Goal: Information Seeking & Learning: Check status

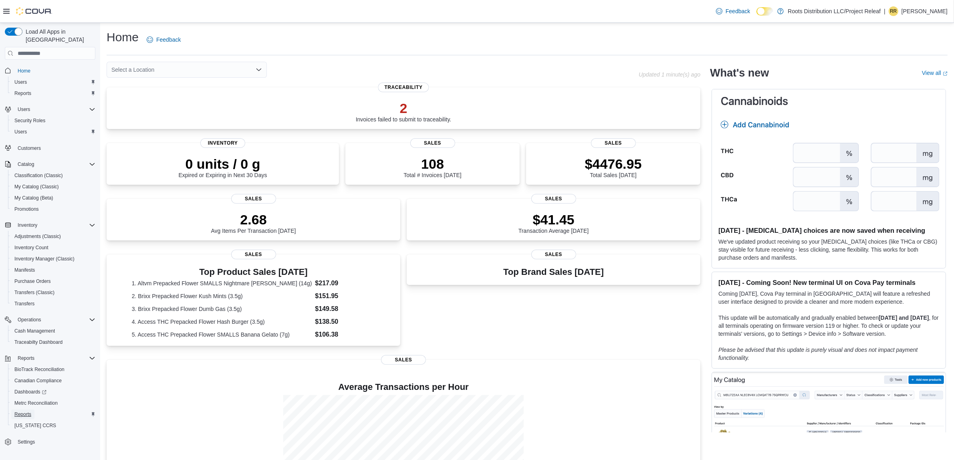
click at [26, 411] on span "Reports" at bounding box center [22, 414] width 17 height 6
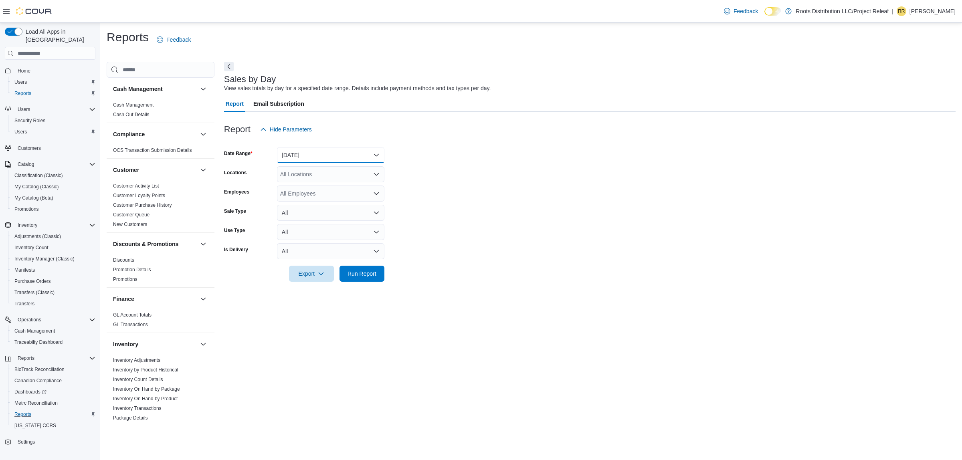
click at [345, 161] on button "[DATE]" at bounding box center [330, 155] width 107 height 16
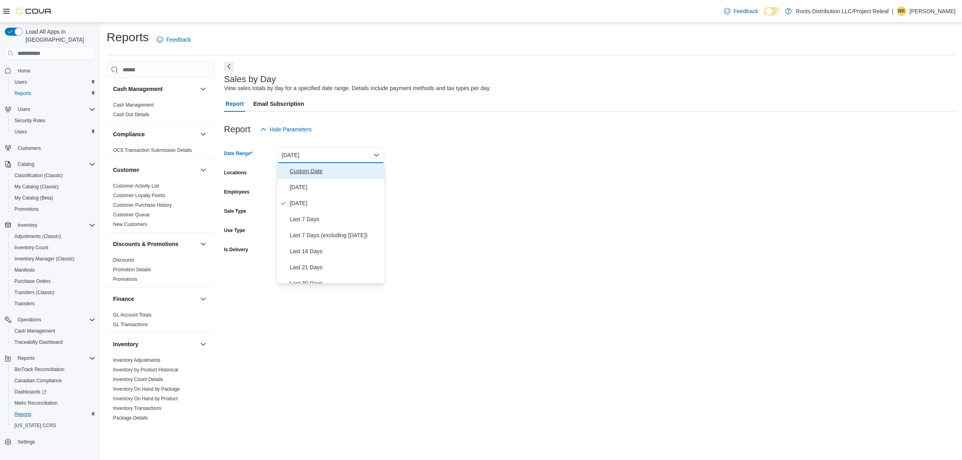
click at [319, 165] on button "Custom Date" at bounding box center [330, 171] width 107 height 16
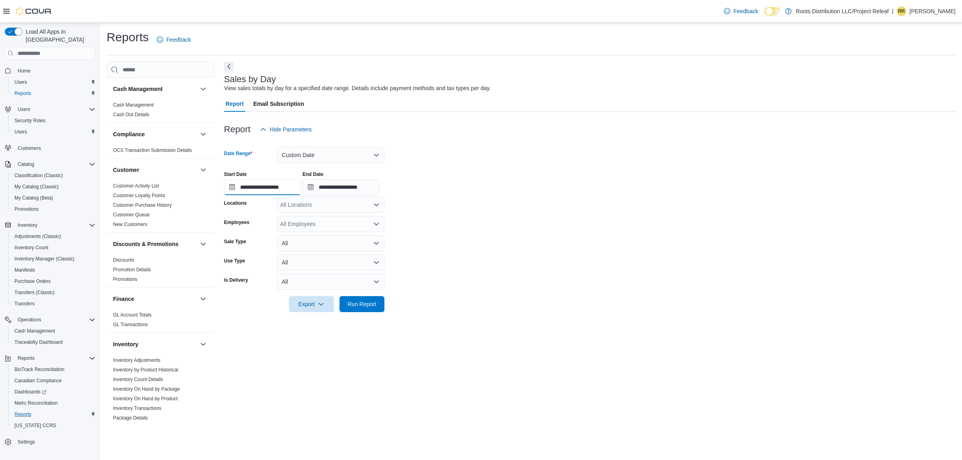
click at [249, 186] on input "**********" at bounding box center [262, 187] width 77 height 16
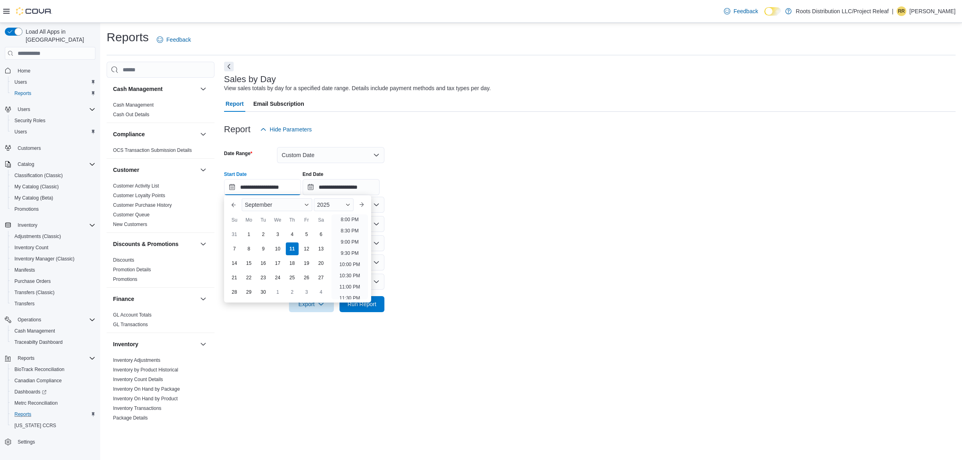
scroll to position [455, 0]
click at [351, 236] on li "9:00 PM" at bounding box center [349, 237] width 24 height 10
type input "**********"
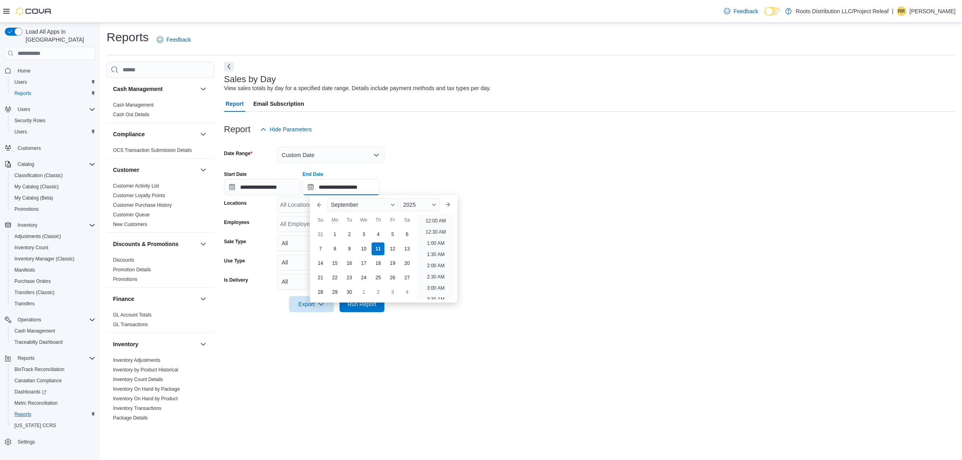
click at [354, 188] on input "**********" at bounding box center [341, 187] width 77 height 16
click at [439, 258] on li "10:00 PM" at bounding box center [435, 260] width 27 height 10
type input "**********"
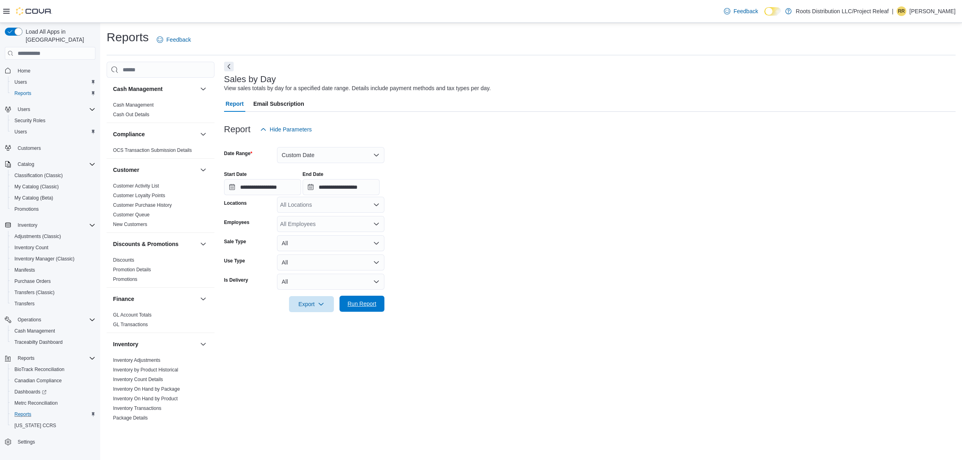
click at [374, 300] on span "Run Report" at bounding box center [361, 304] width 29 height 8
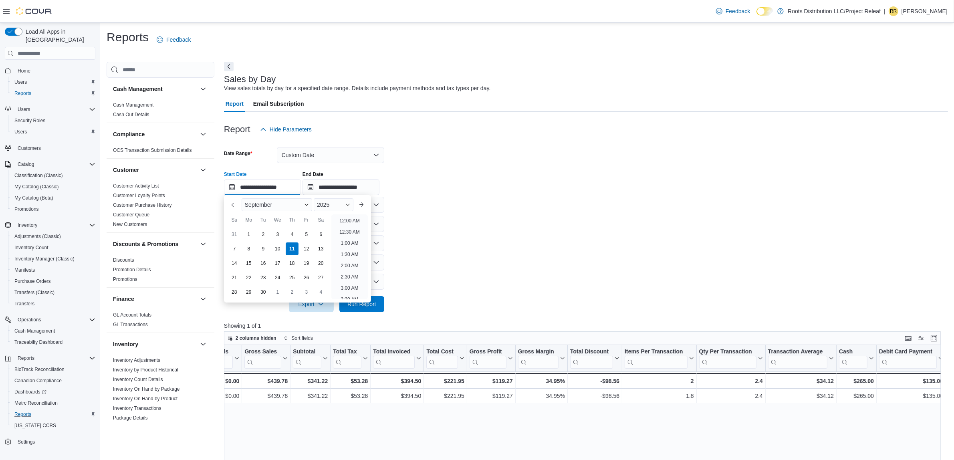
click at [262, 186] on input "**********" at bounding box center [262, 187] width 77 height 16
click at [353, 256] on li "10:00 PM" at bounding box center [349, 260] width 27 height 10
type input "**********"
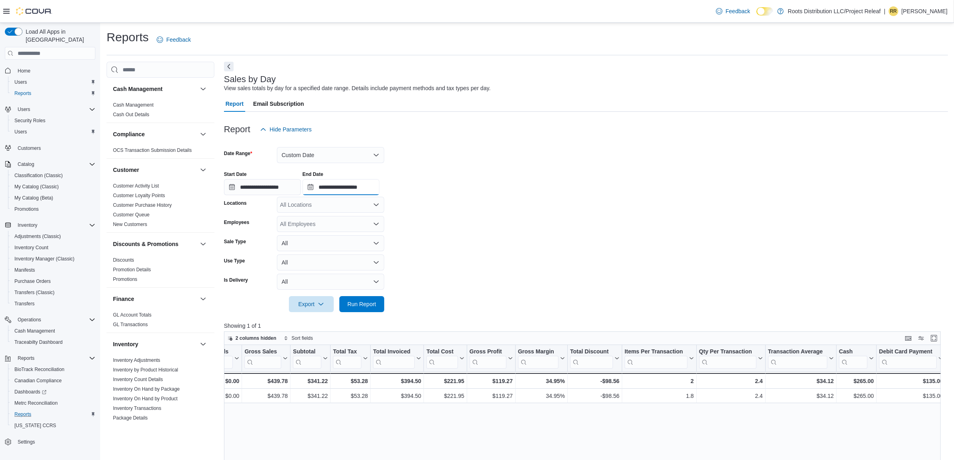
click at [375, 183] on input "**********" at bounding box center [341, 187] width 77 height 16
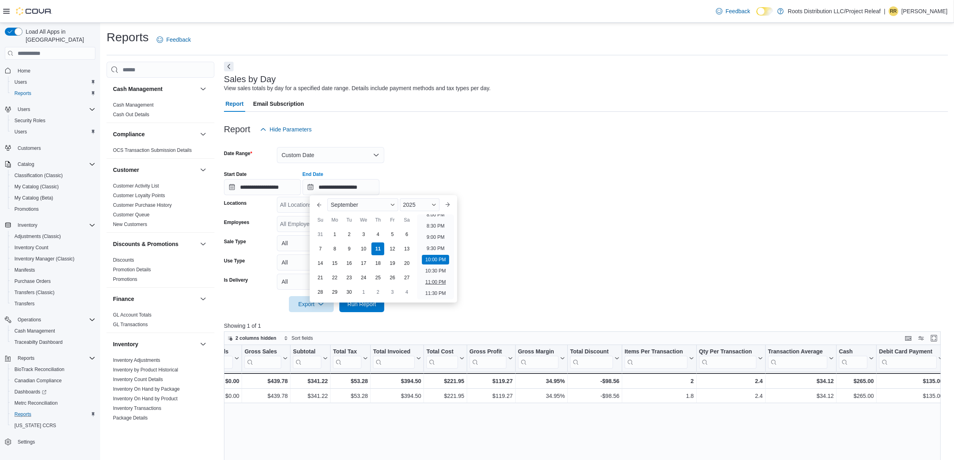
click at [434, 282] on li "11:00 PM" at bounding box center [435, 282] width 27 height 10
type input "**********"
click at [377, 301] on span "Run Report" at bounding box center [361, 304] width 35 height 16
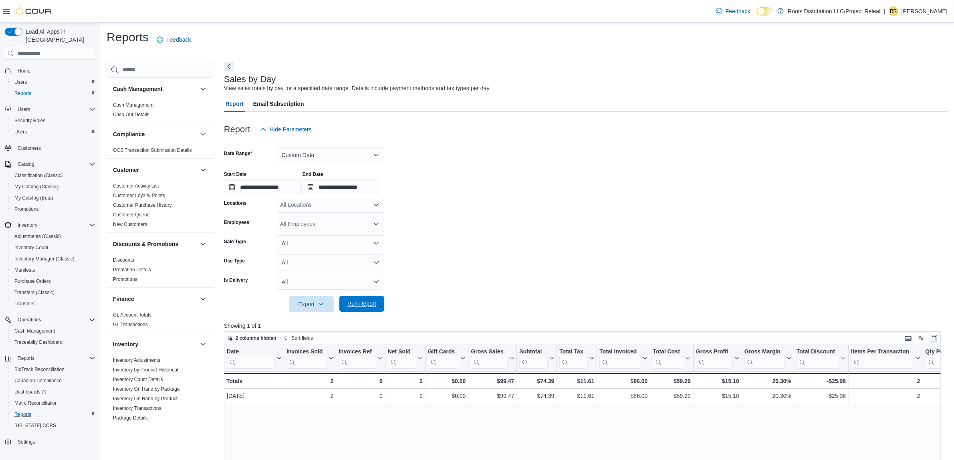
click at [365, 305] on span "Run Report" at bounding box center [361, 304] width 29 height 8
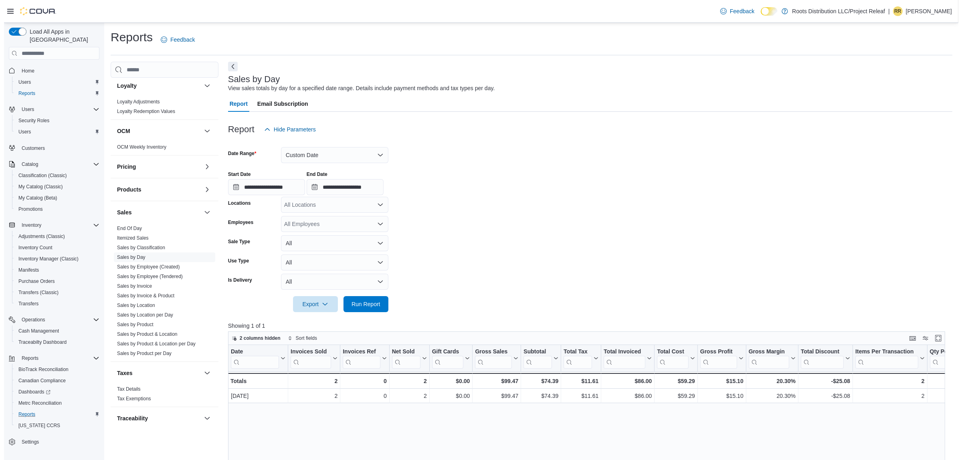
scroll to position [401, 0]
click at [145, 322] on link "Sales by Product" at bounding box center [131, 324] width 36 height 6
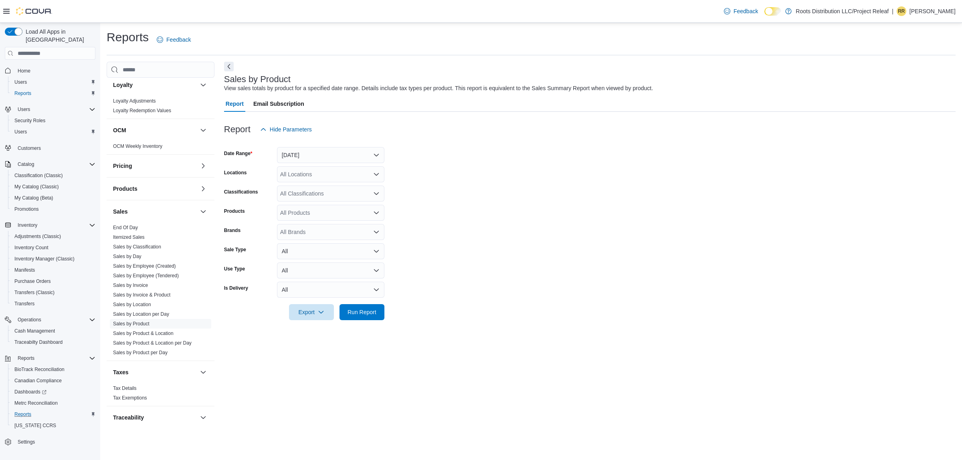
click at [375, 209] on div "All Products" at bounding box center [330, 213] width 107 height 16
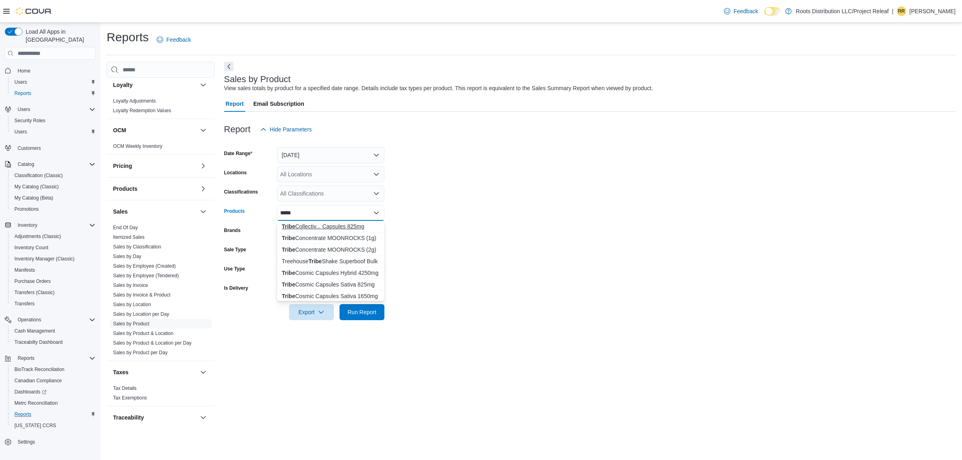
type input "*****"
click at [341, 225] on div "Tribe Collectiv... Capsules 825mg" at bounding box center [331, 226] width 98 height 8
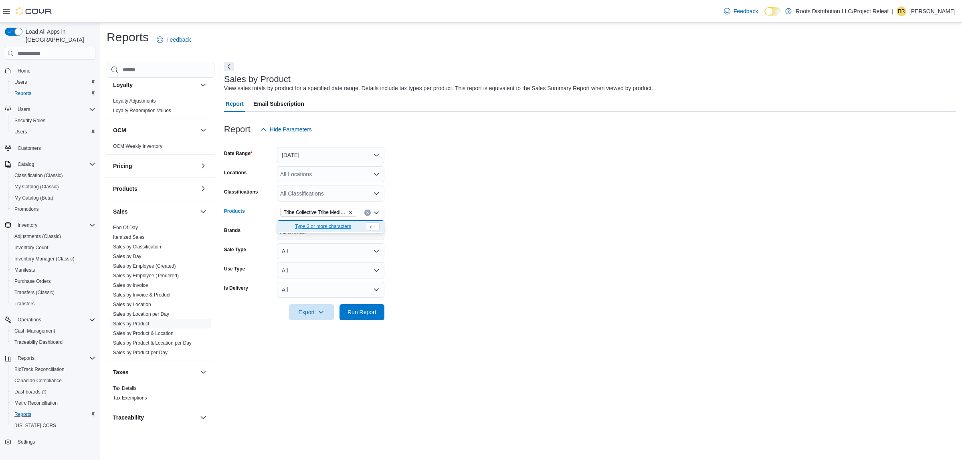
click at [347, 226] on span "Type 3 or more characters" at bounding box center [323, 226] width 83 height 8
click at [367, 214] on icon "Clear input" at bounding box center [367, 212] width 3 height 3
click at [326, 236] on div "All Brands" at bounding box center [330, 232] width 107 height 16
drag, startPoint x: 304, startPoint y: 234, endPoint x: 264, endPoint y: 233, distance: 40.1
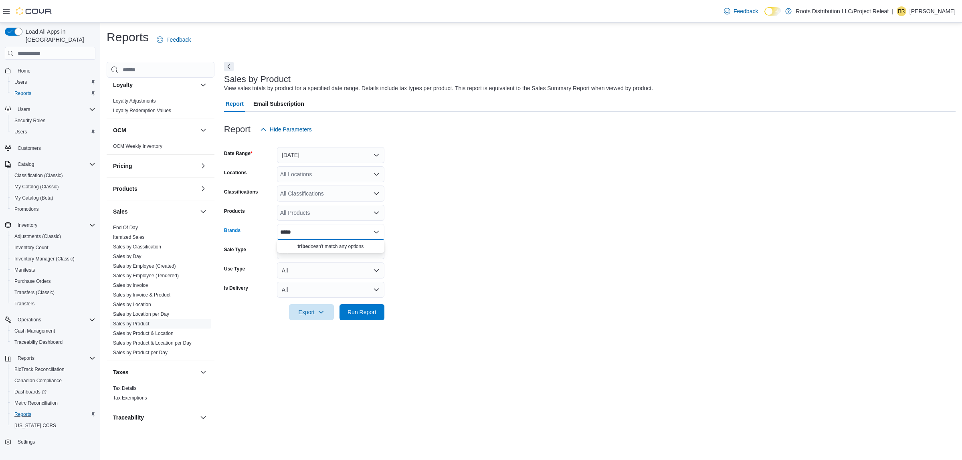
click at [264, 233] on div "Brands *****" at bounding box center [304, 232] width 160 height 16
click at [373, 232] on icon "Close list of options" at bounding box center [376, 232] width 6 height 6
click at [305, 229] on div "*****" at bounding box center [330, 232] width 107 height 16
type input "*"
click at [251, 335] on div "Sales by Product View sales totals by product for a specified date range. Detai…" at bounding box center [589, 242] width 731 height 361
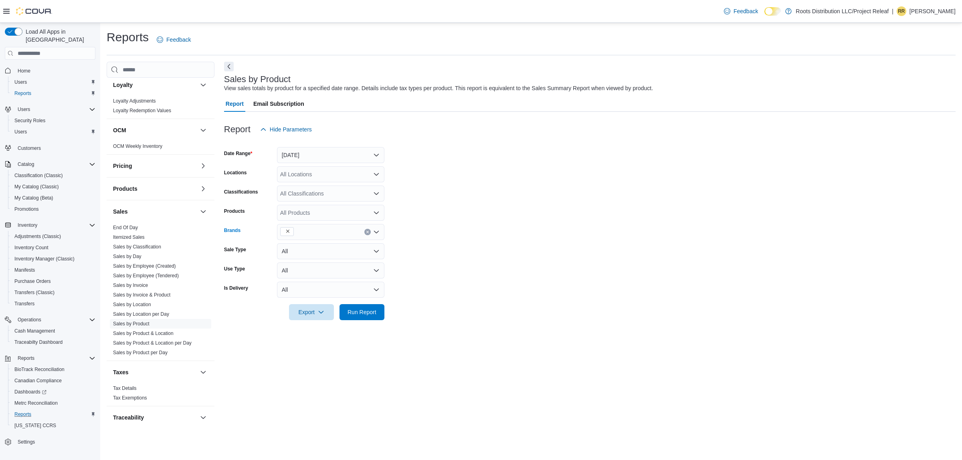
click at [289, 231] on icon "Remove from selection in this group" at bounding box center [287, 231] width 5 height 5
click at [257, 236] on div "Brands" at bounding box center [249, 232] width 50 height 16
click at [375, 252] on button "All" at bounding box center [330, 251] width 107 height 16
click at [377, 232] on icon "Open list of options" at bounding box center [376, 232] width 5 height 2
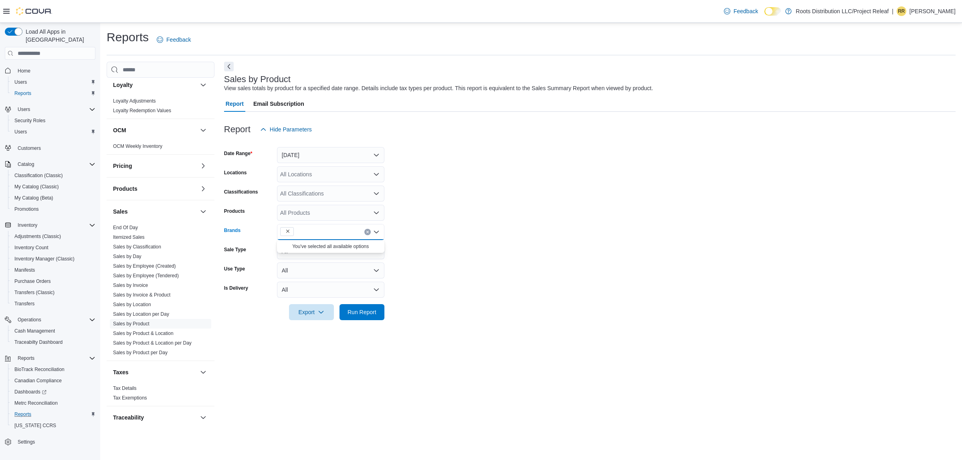
click at [377, 232] on icon "Close list of options" at bounding box center [376, 232] width 5 height 2
click at [378, 211] on icon "Open list of options" at bounding box center [376, 213] width 6 height 6
click at [378, 211] on icon "Close list of options" at bounding box center [376, 213] width 6 height 6
click at [151, 264] on link "Sales by Employee (Created)" at bounding box center [144, 266] width 63 height 6
click at [299, 149] on button "[DATE]" at bounding box center [330, 155] width 107 height 16
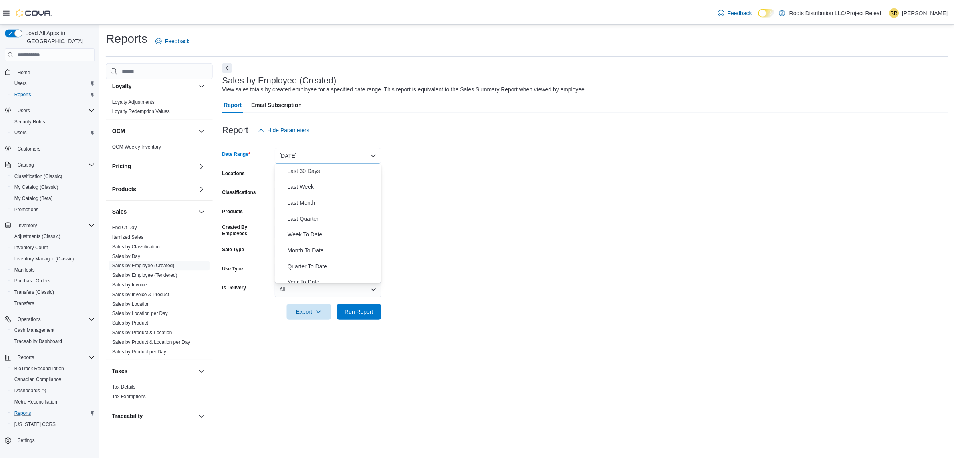
scroll to position [120, 0]
click at [317, 240] on span "Month To Date" at bounding box center [335, 243] width 91 height 10
click at [366, 311] on span "Run Report" at bounding box center [361, 312] width 29 height 8
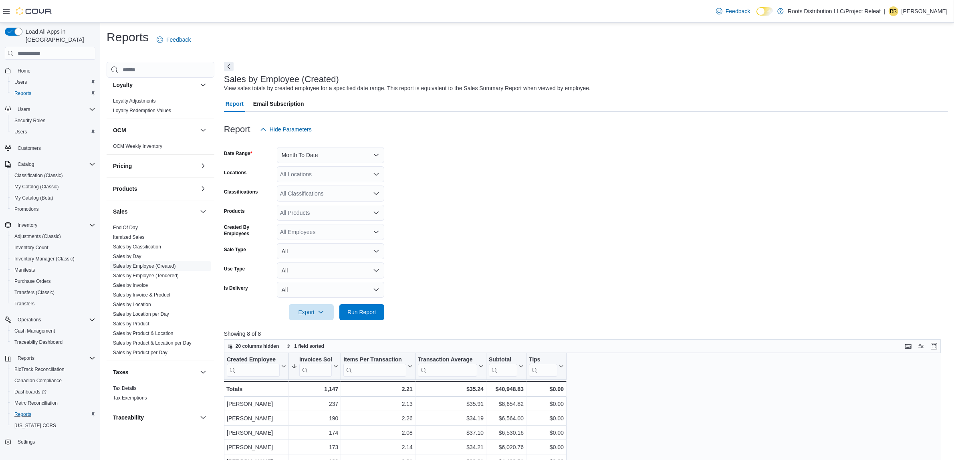
click at [303, 219] on div "All Products" at bounding box center [330, 213] width 107 height 16
click at [339, 207] on div "All Products" at bounding box center [330, 213] width 107 height 16
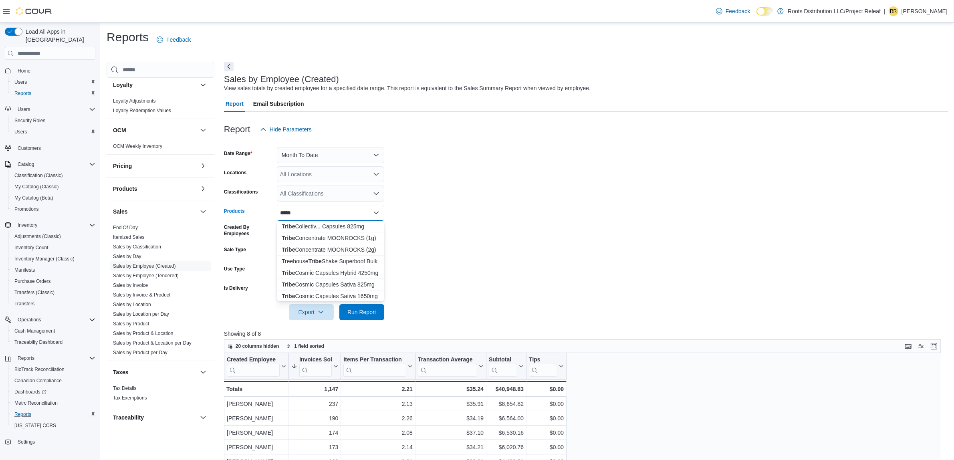
type input "*****"
drag, startPoint x: 303, startPoint y: 225, endPoint x: 383, endPoint y: 229, distance: 80.2
click at [136, 236] on link "Itemized Sales" at bounding box center [129, 237] width 32 height 6
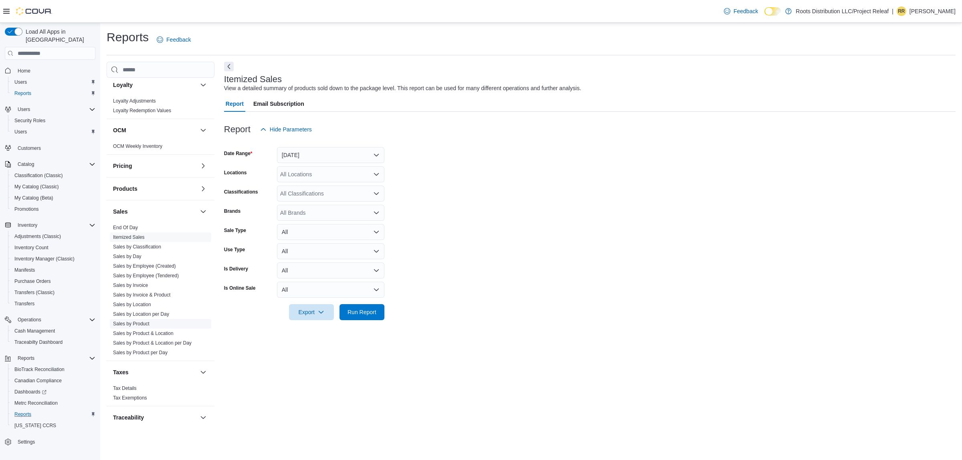
click at [147, 321] on span "Sales by Product" at bounding box center [160, 324] width 101 height 10
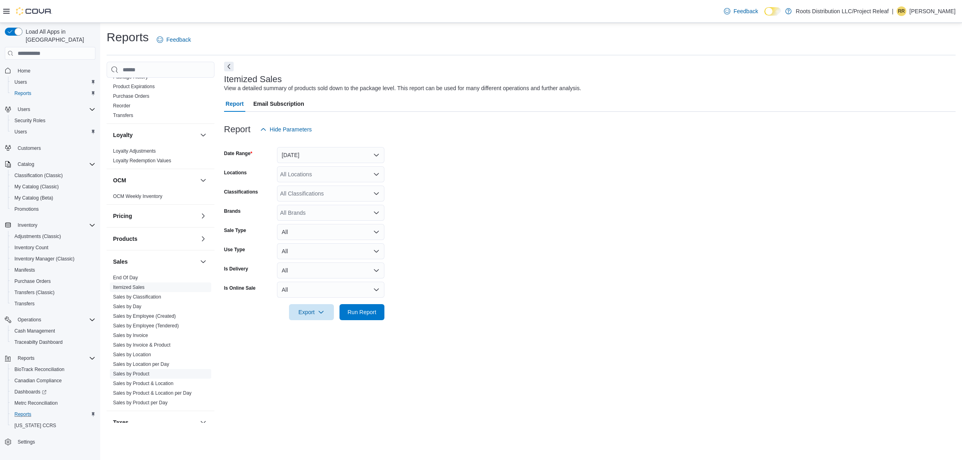
scroll to position [300, 0]
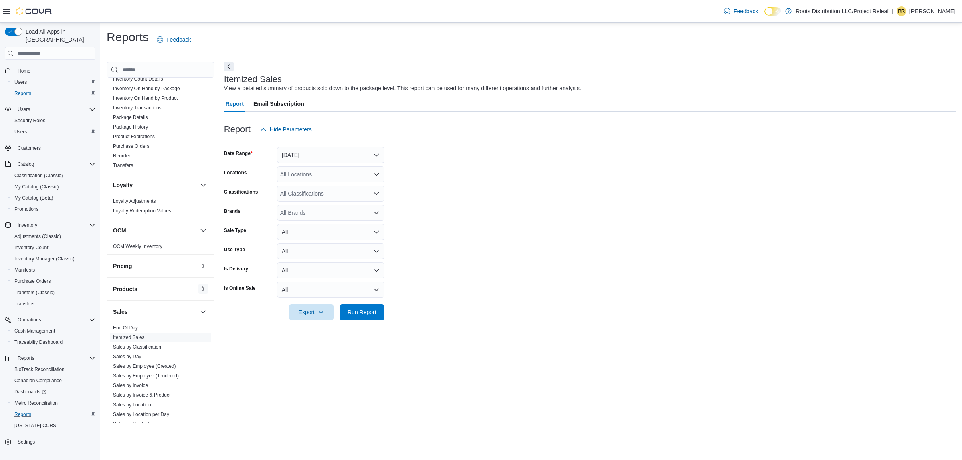
click at [198, 290] on button "button" at bounding box center [203, 289] width 10 height 10
click at [198, 288] on button "button" at bounding box center [203, 289] width 10 height 10
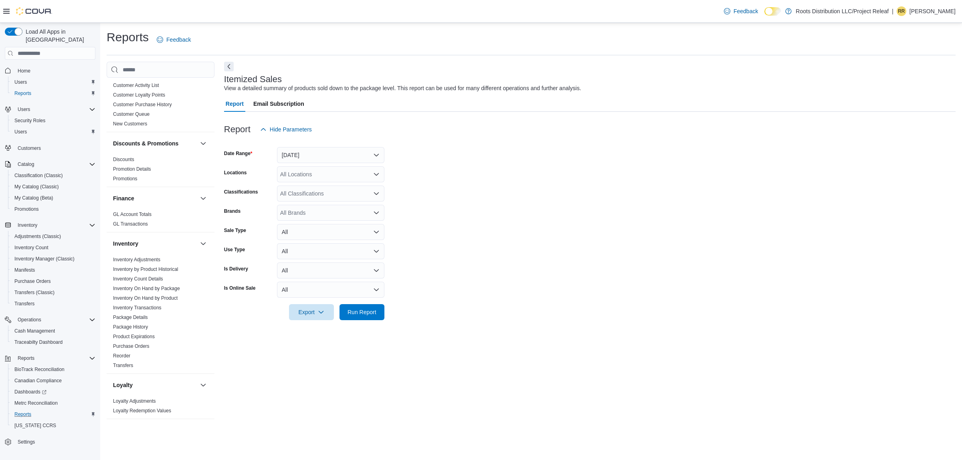
scroll to position [150, 0]
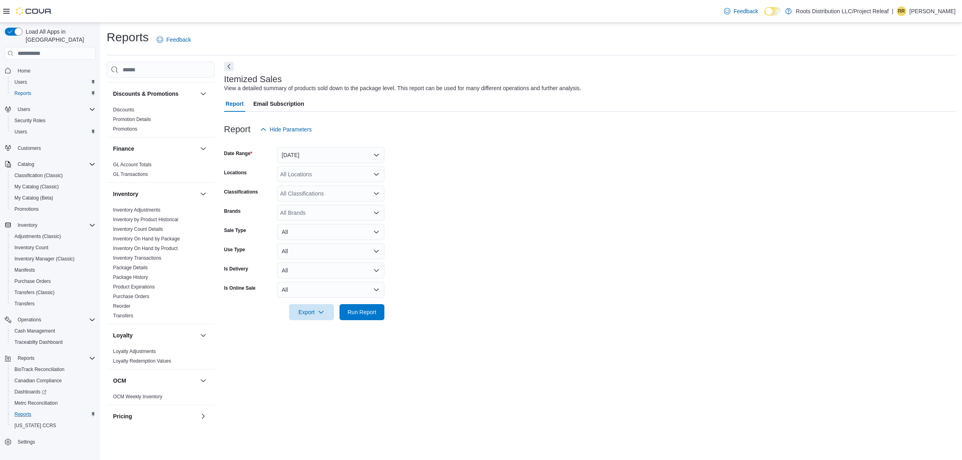
drag, startPoint x: 205, startPoint y: 284, endPoint x: 206, endPoint y: 288, distance: 4.2
click at [205, 290] on div "Inventory Adjustments Inventory by Product Historical Inventory Count Details I…" at bounding box center [161, 264] width 108 height 119
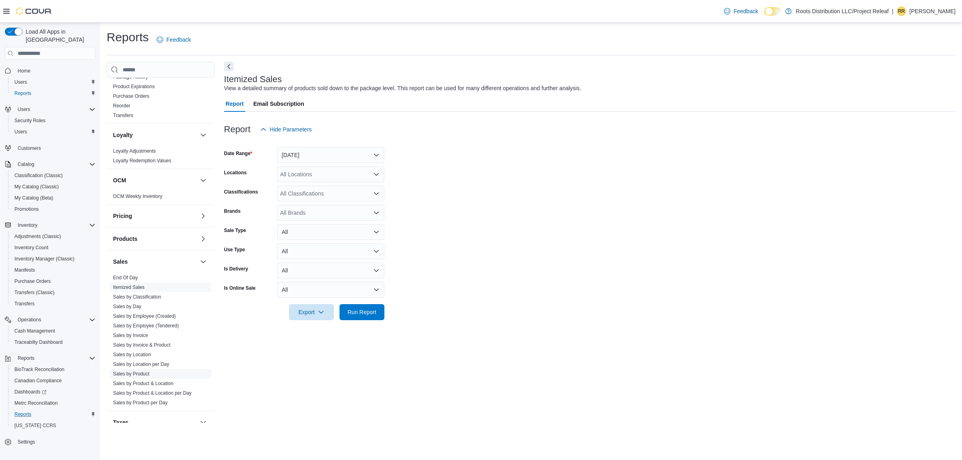
scroll to position [401, 0]
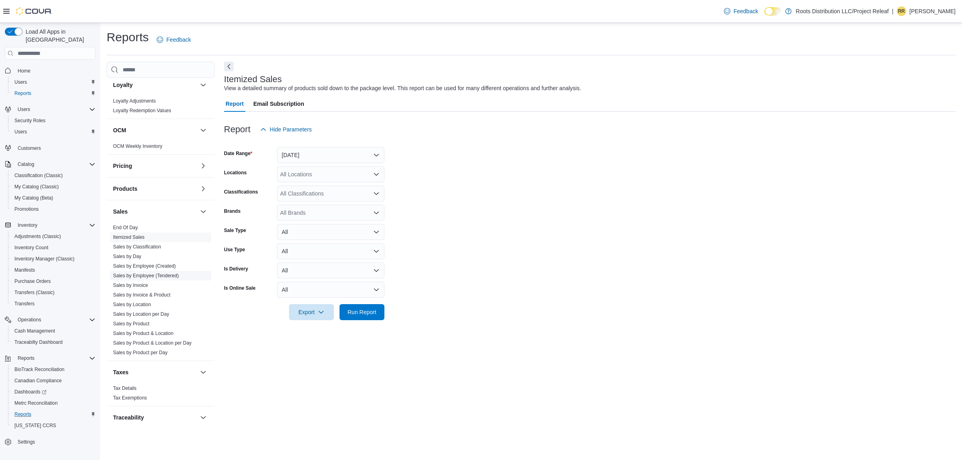
click at [147, 275] on link "Sales by Employee (Tendered)" at bounding box center [146, 276] width 66 height 6
click at [313, 216] on div "All Products" at bounding box center [330, 213] width 107 height 16
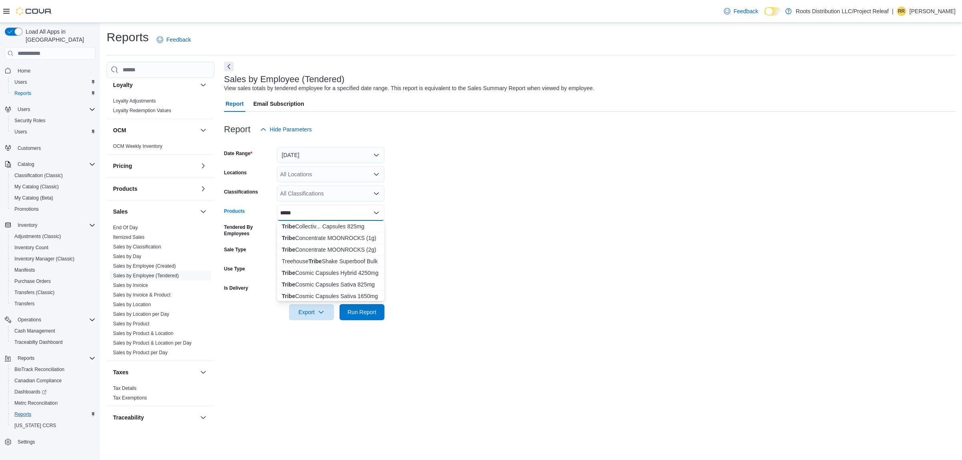
type input "*****"
click at [371, 155] on button "[DATE]" at bounding box center [330, 155] width 107 height 16
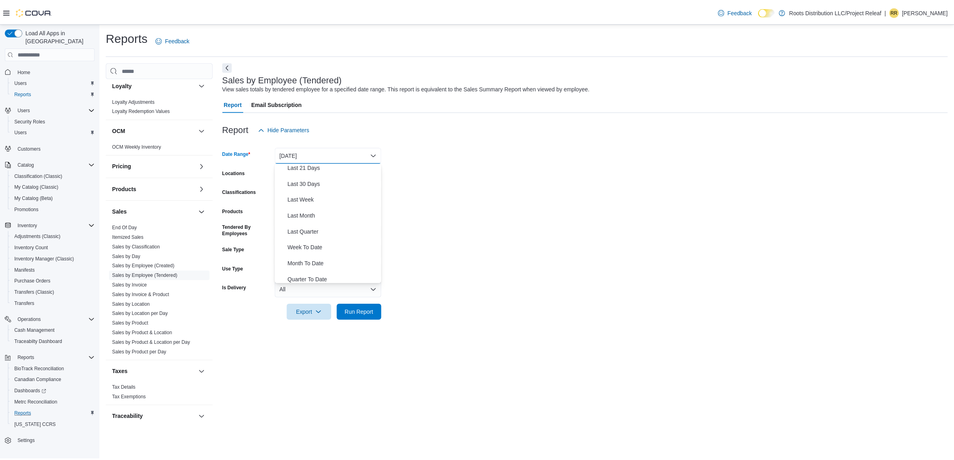
scroll to position [120, 0]
click at [335, 244] on span "Month To Date" at bounding box center [335, 243] width 91 height 10
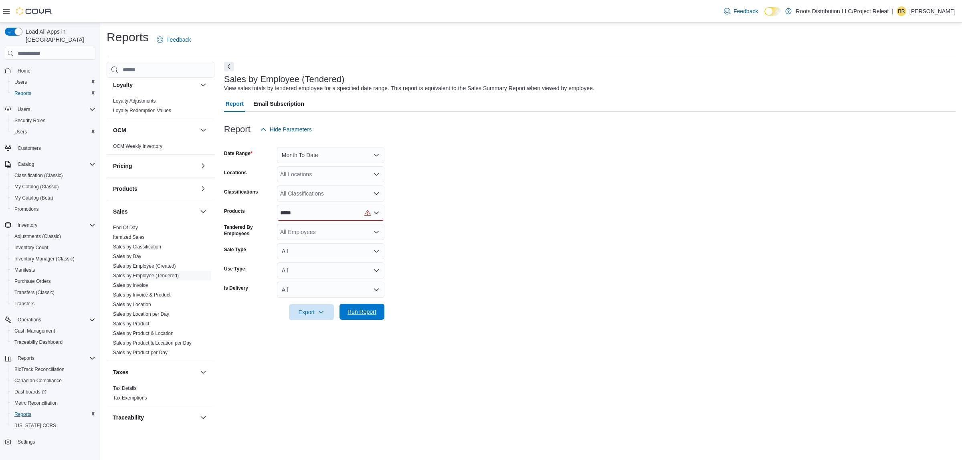
click at [377, 315] on span "Run Report" at bounding box center [361, 312] width 35 height 16
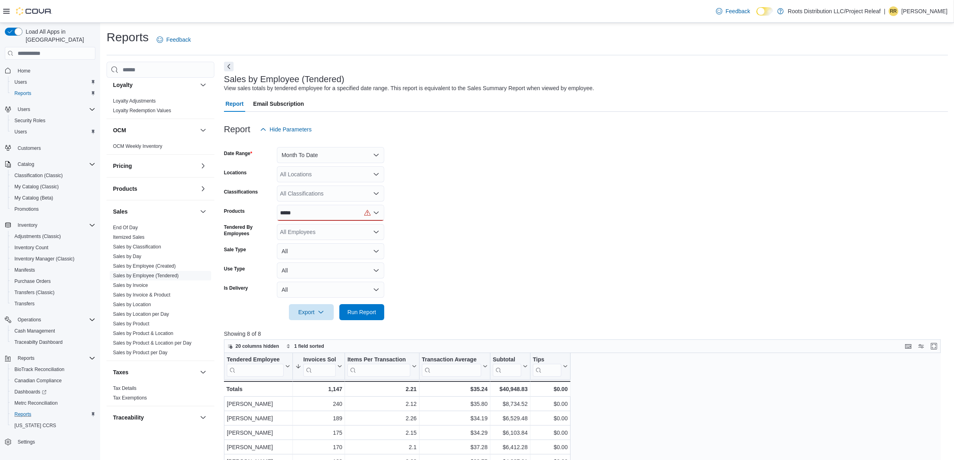
scroll to position [50, 0]
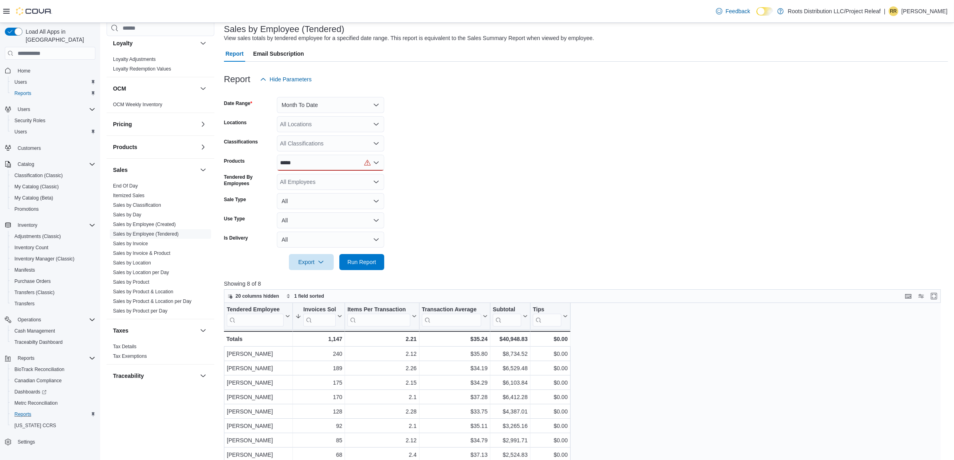
click at [377, 163] on icon "Open list of options" at bounding box center [376, 162] width 5 height 2
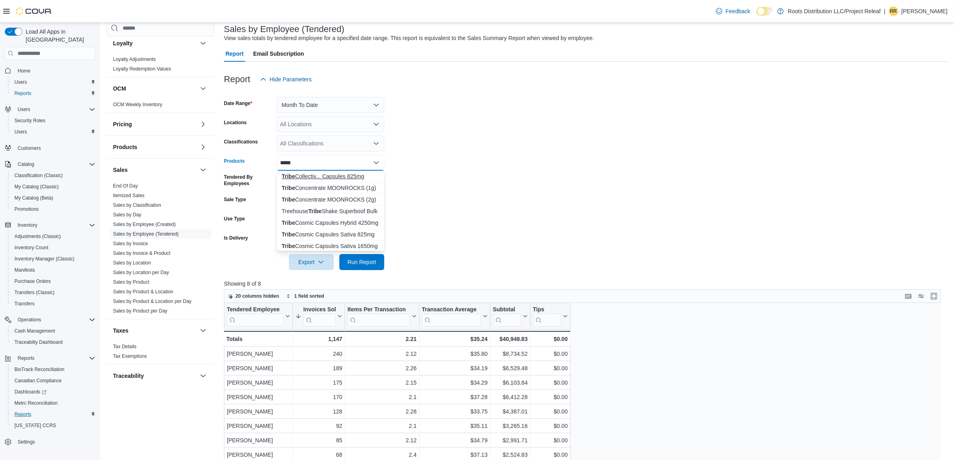
click at [343, 178] on div "Tribe Collectiv... Capsules 825mg" at bounding box center [331, 176] width 98 height 8
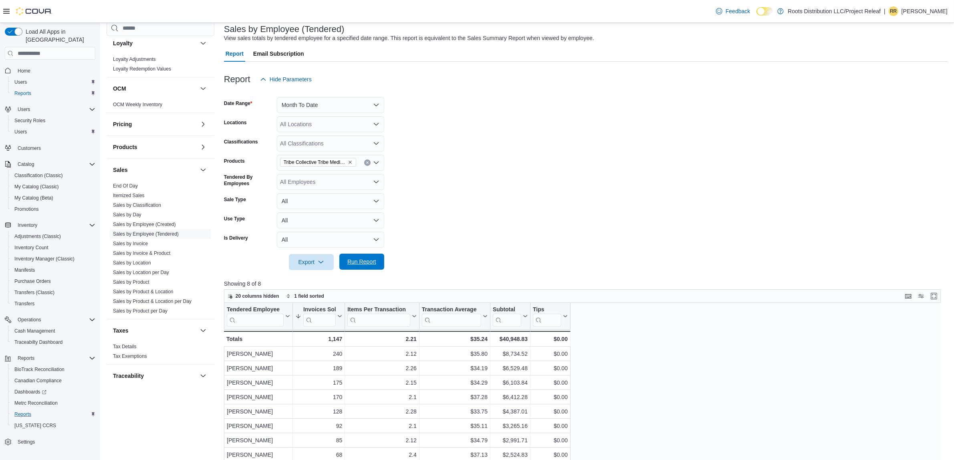
click at [374, 261] on span "Run Report" at bounding box center [361, 262] width 29 height 8
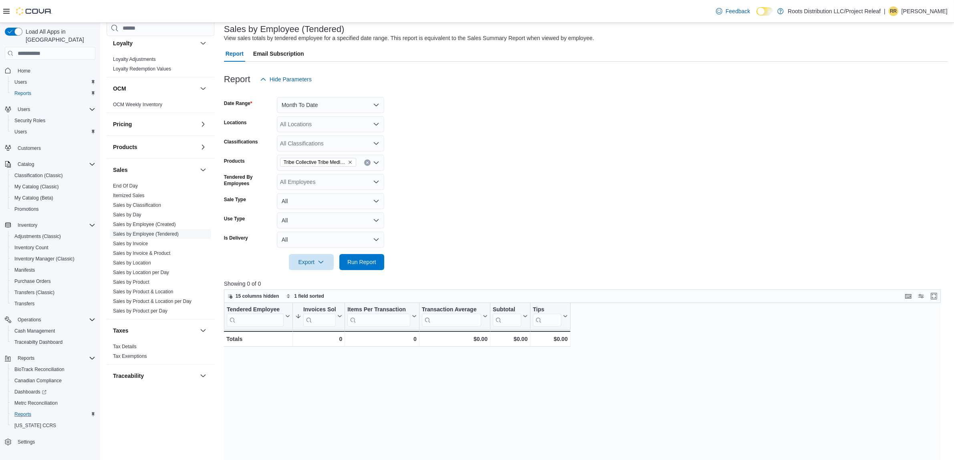
click at [351, 163] on icon "Remove Tribe Collective Tribe Medley Hybrid Capsules 825mg from selection in th…" at bounding box center [350, 162] width 5 height 5
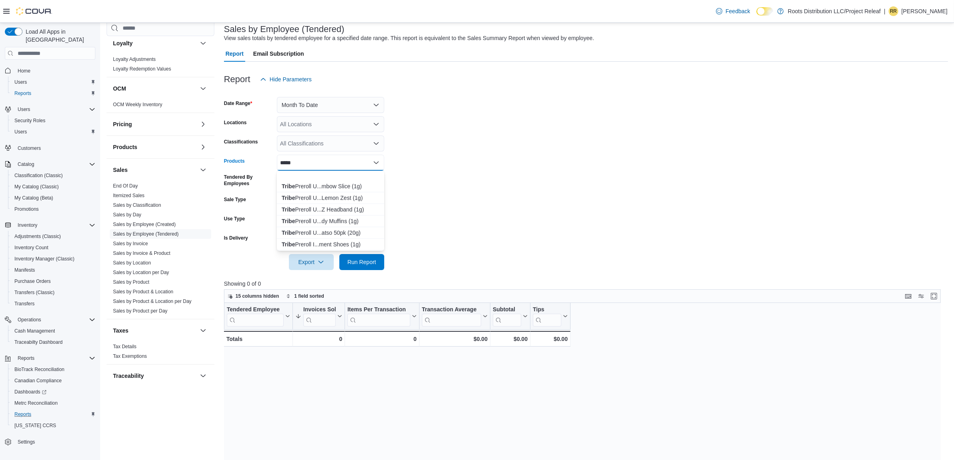
scroll to position [851, 0]
type input "**********"
drag, startPoint x: 312, startPoint y: 178, endPoint x: 310, endPoint y: 246, distance: 68.1
drag, startPoint x: 310, startPoint y: 246, endPoint x: 254, endPoint y: 252, distance: 56.3
click at [254, 252] on div at bounding box center [586, 251] width 724 height 6
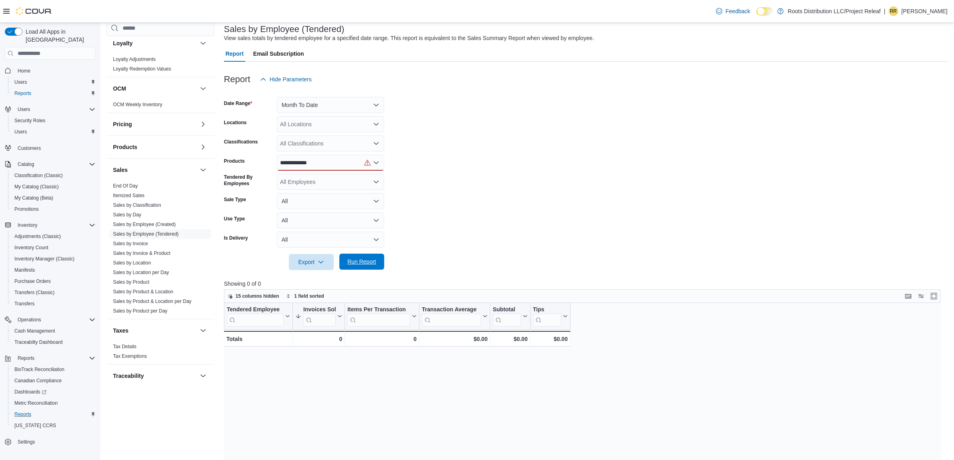
click at [377, 259] on span "Run Report" at bounding box center [361, 262] width 35 height 16
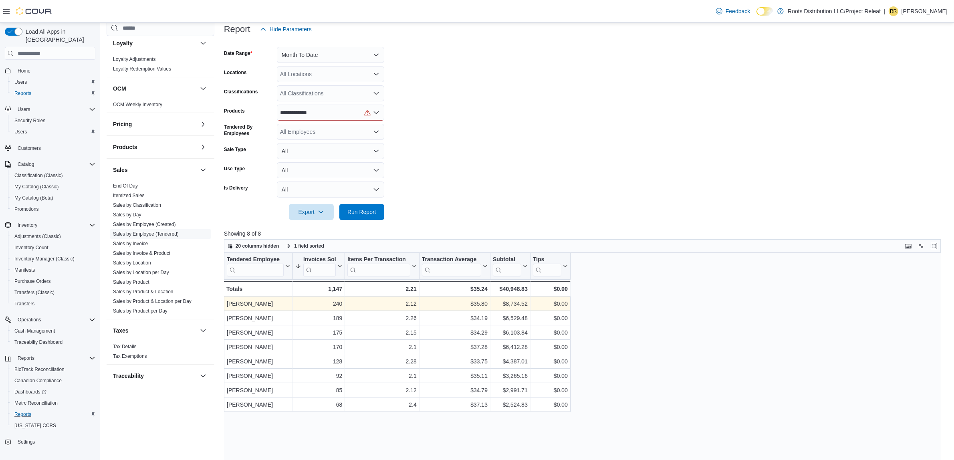
scroll to position [150, 0]
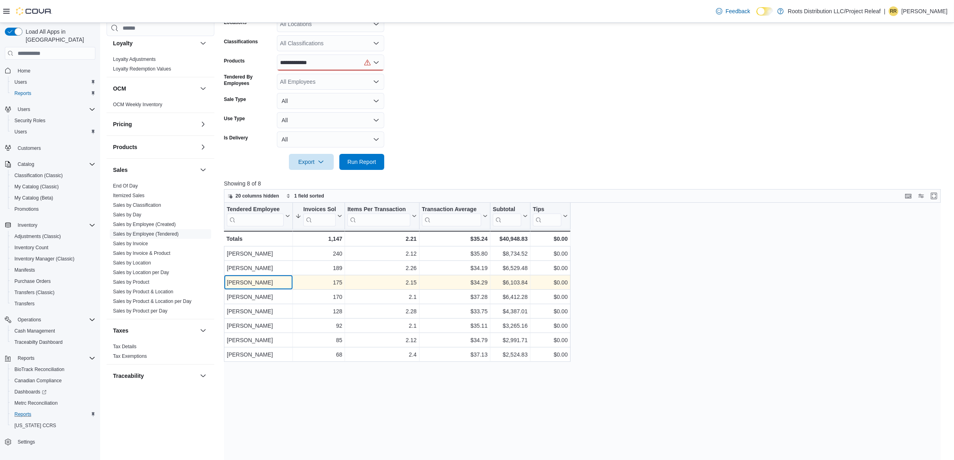
click at [270, 280] on div "[PERSON_NAME]" at bounding box center [258, 283] width 63 height 10
click at [322, 280] on div "175" at bounding box center [318, 283] width 47 height 10
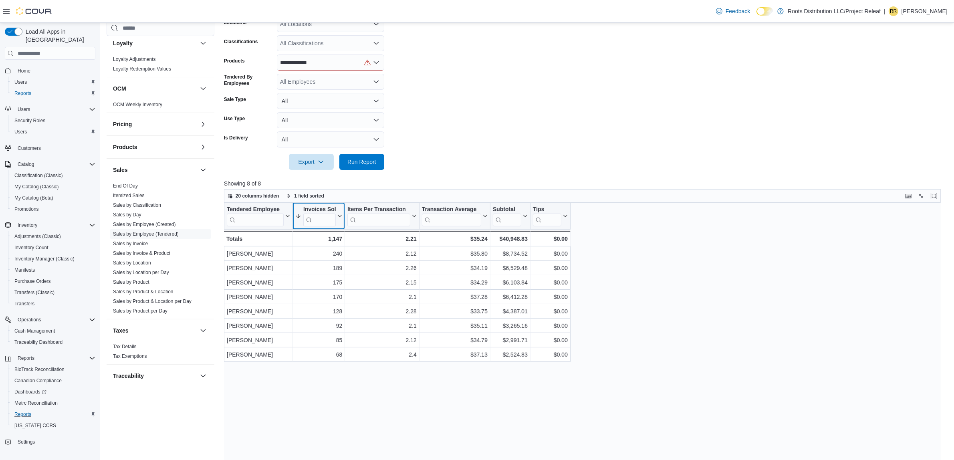
click at [339, 213] on button "Invoices Sold" at bounding box center [318, 216] width 47 height 20
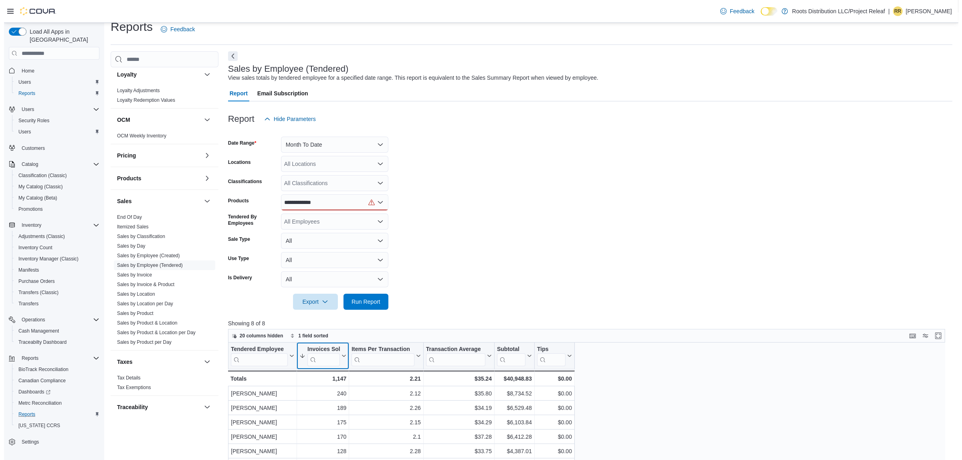
scroll to position [0, 0]
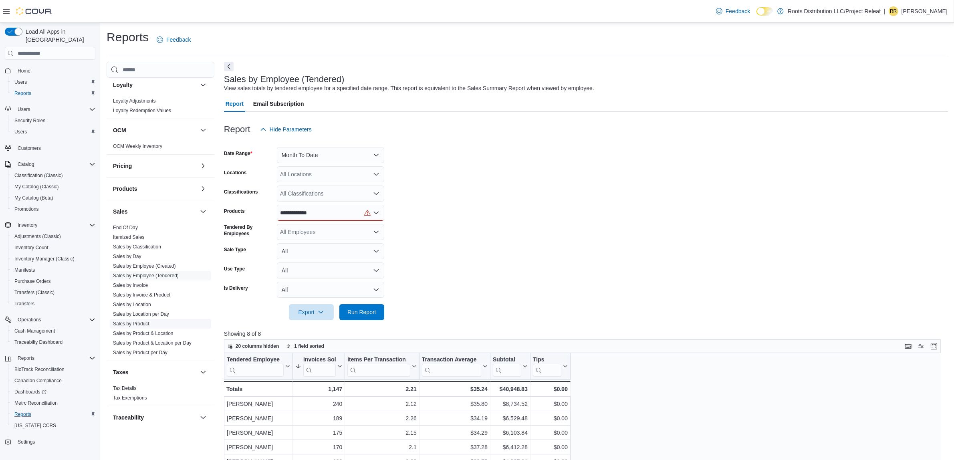
click at [147, 323] on link "Sales by Product" at bounding box center [131, 324] width 36 height 6
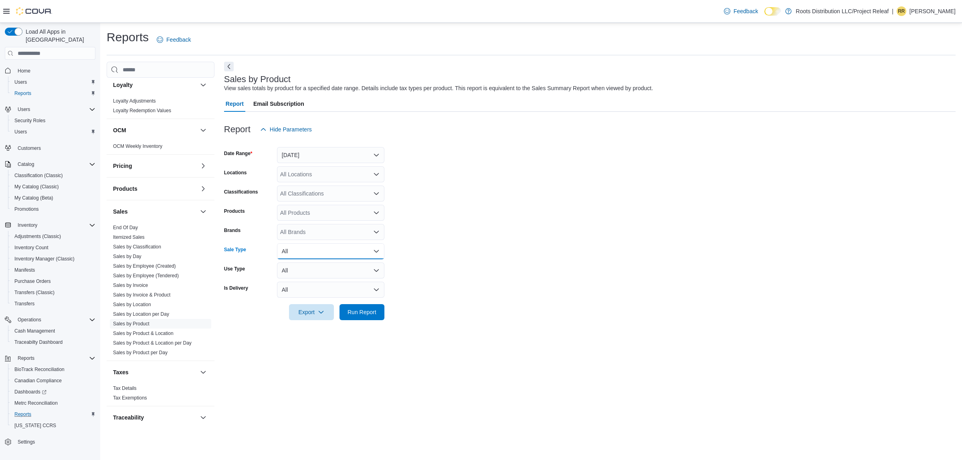
click at [375, 250] on button "All" at bounding box center [330, 251] width 107 height 16
click at [331, 151] on button "[DATE]" at bounding box center [330, 155] width 107 height 16
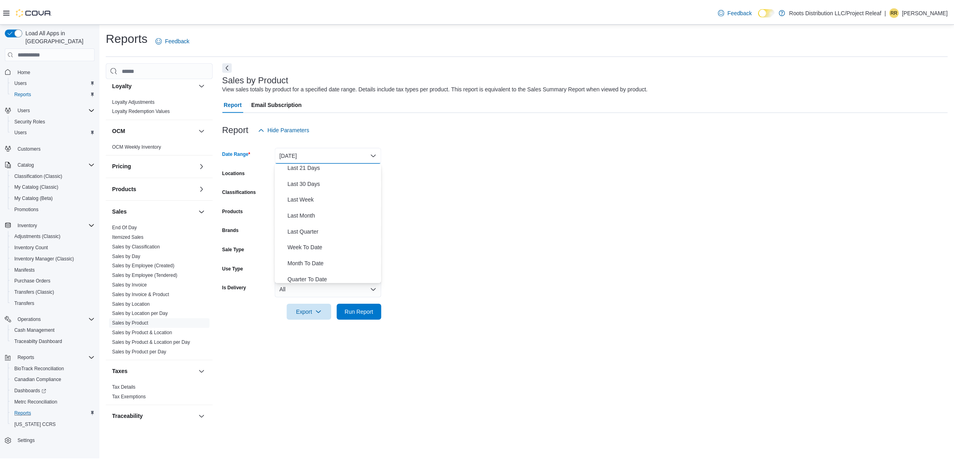
scroll to position [120, 0]
click at [319, 245] on span "Month To Date" at bounding box center [335, 243] width 91 height 10
click at [365, 309] on span "Run Report" at bounding box center [361, 312] width 29 height 8
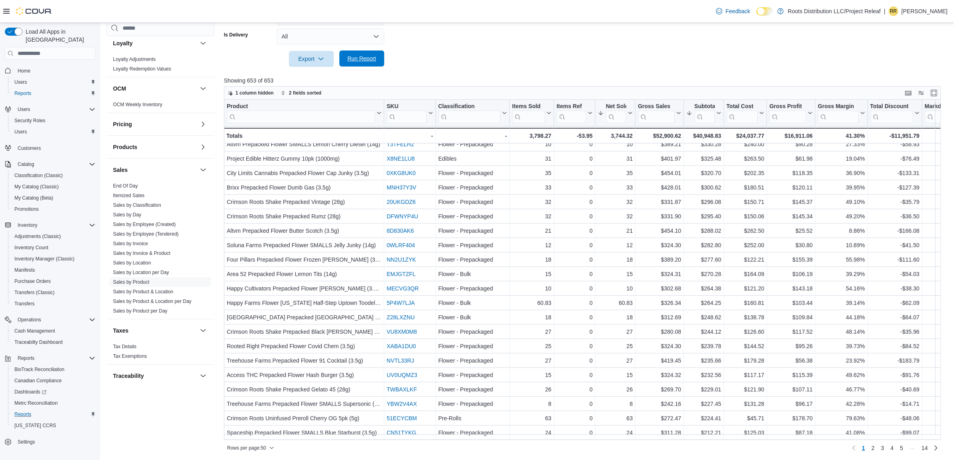
scroll to position [254, 0]
click at [875, 447] on span "2" at bounding box center [872, 448] width 3 height 8
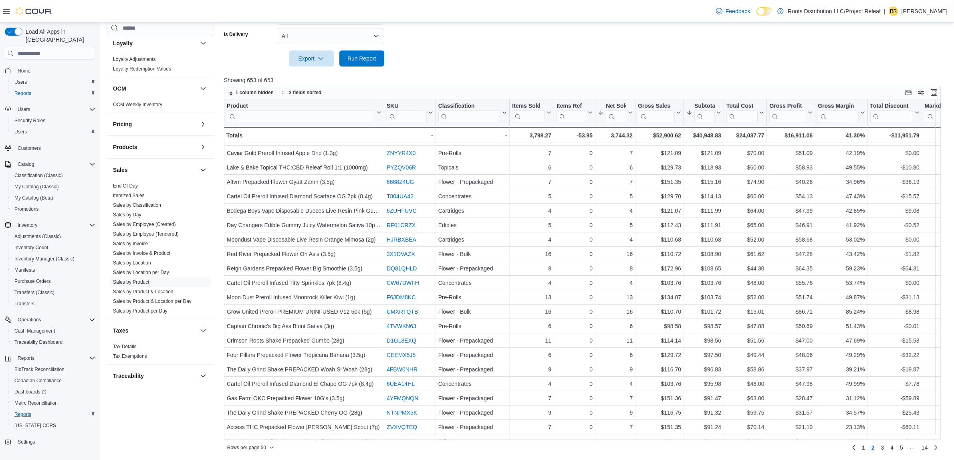
scroll to position [430, 0]
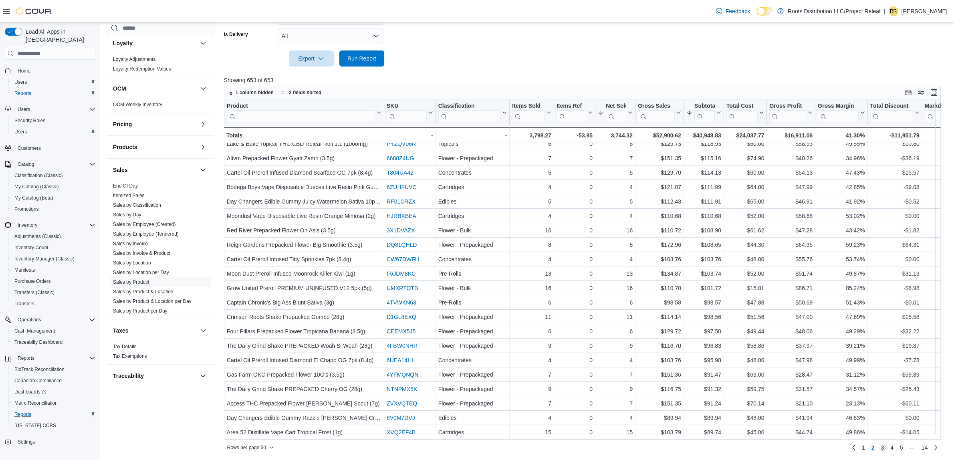
click at [887, 450] on link "3" at bounding box center [883, 447] width 10 height 13
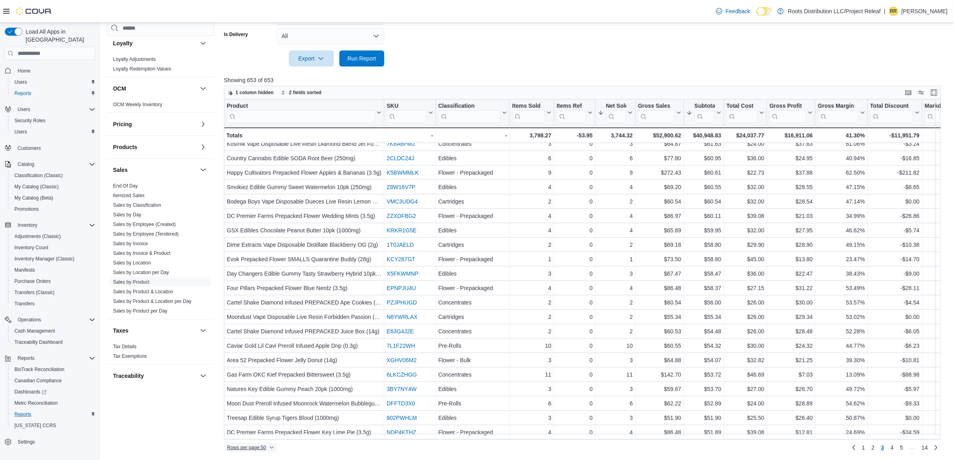
click at [274, 446] on icon "button" at bounding box center [271, 447] width 5 height 5
click at [269, 432] on span "100 rows" at bounding box center [261, 431] width 26 height 6
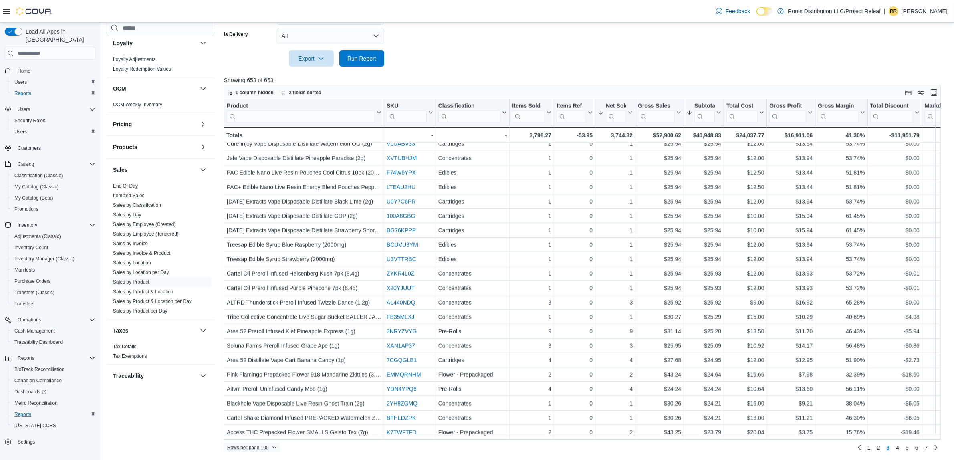
scroll to position [1151, 0]
click at [902, 446] on link "4" at bounding box center [898, 447] width 10 height 13
click at [912, 449] on link "5" at bounding box center [907, 447] width 10 height 13
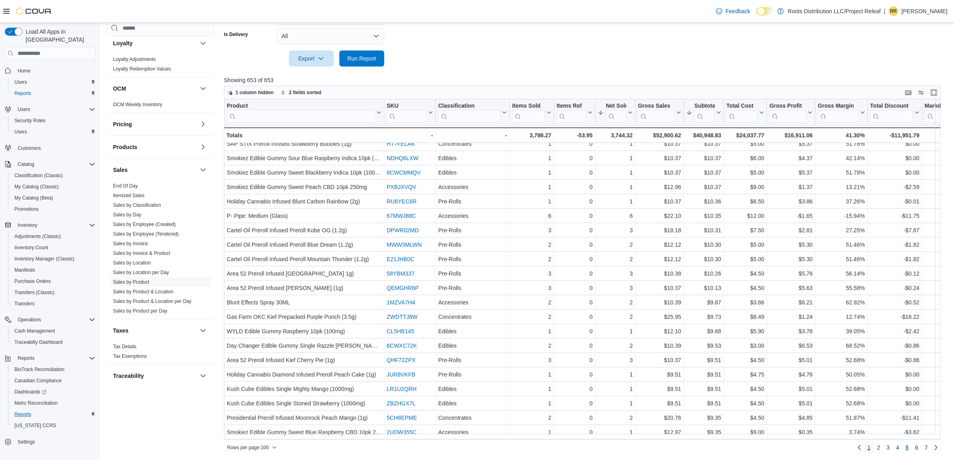
click at [871, 447] on span "1" at bounding box center [868, 448] width 3 height 8
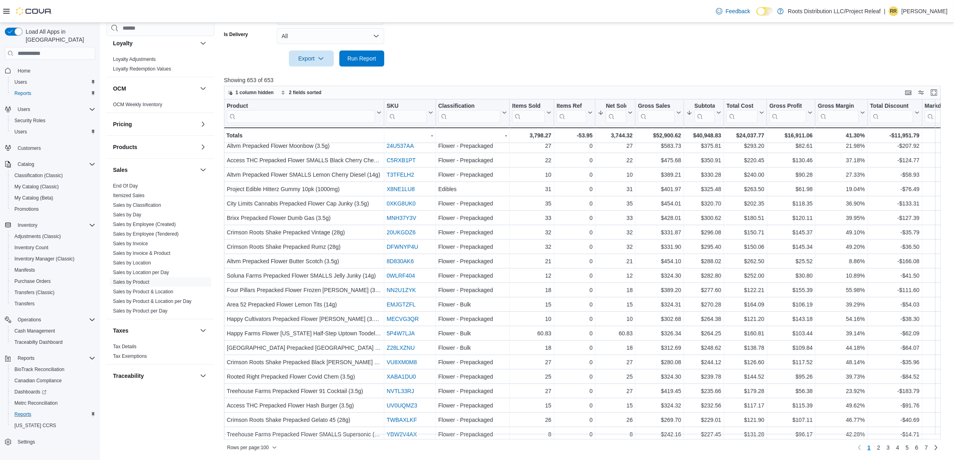
scroll to position [399, 0]
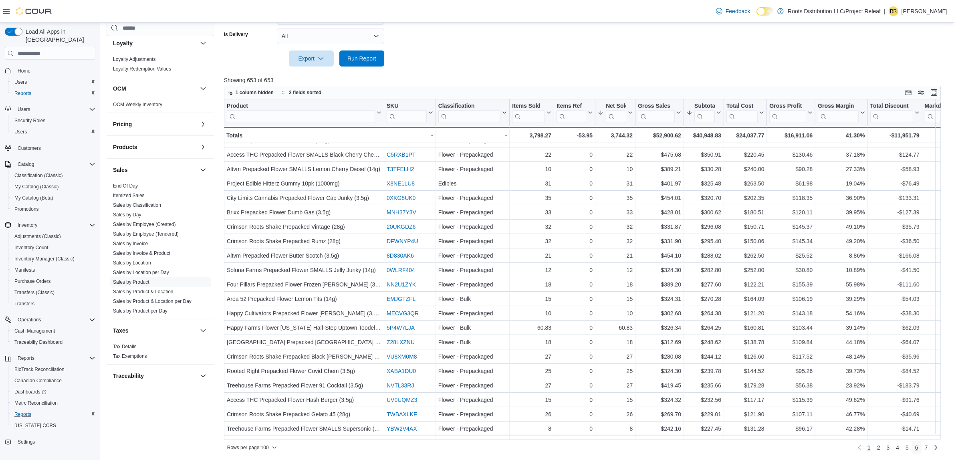
click at [918, 447] on span "6" at bounding box center [916, 448] width 3 height 8
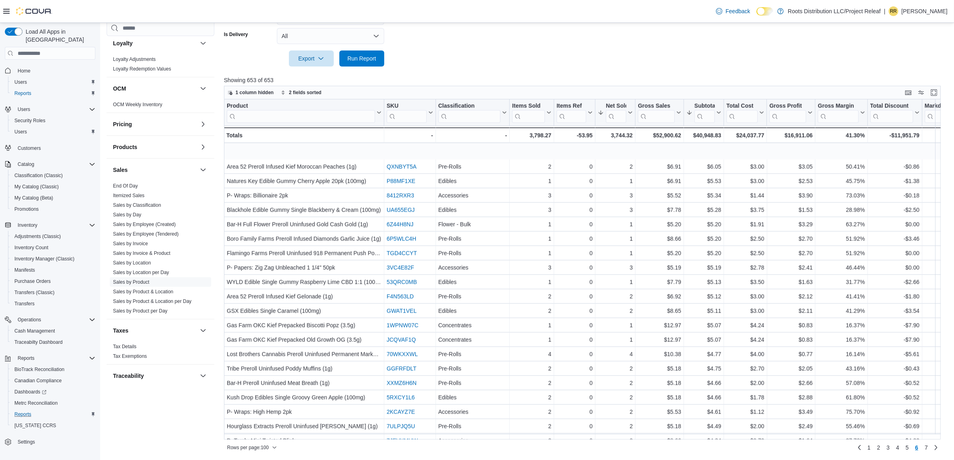
scroll to position [1151, 0]
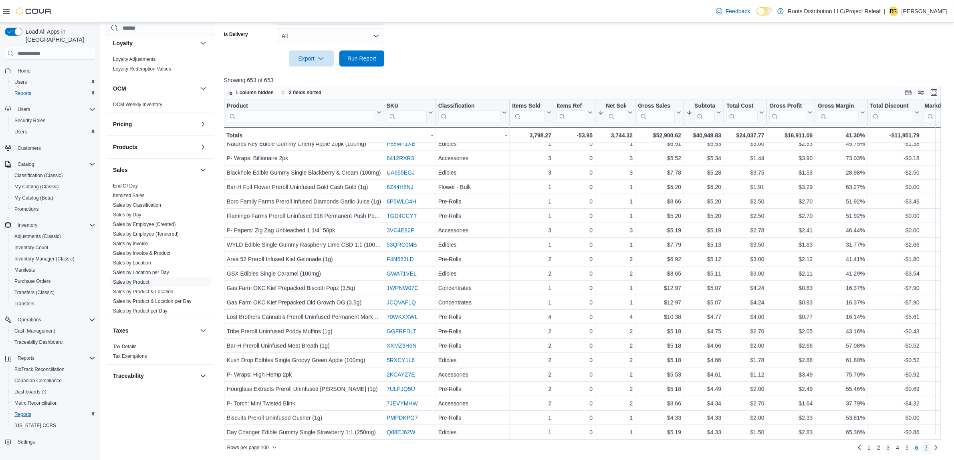
click at [928, 449] on span "7" at bounding box center [926, 448] width 3 height 8
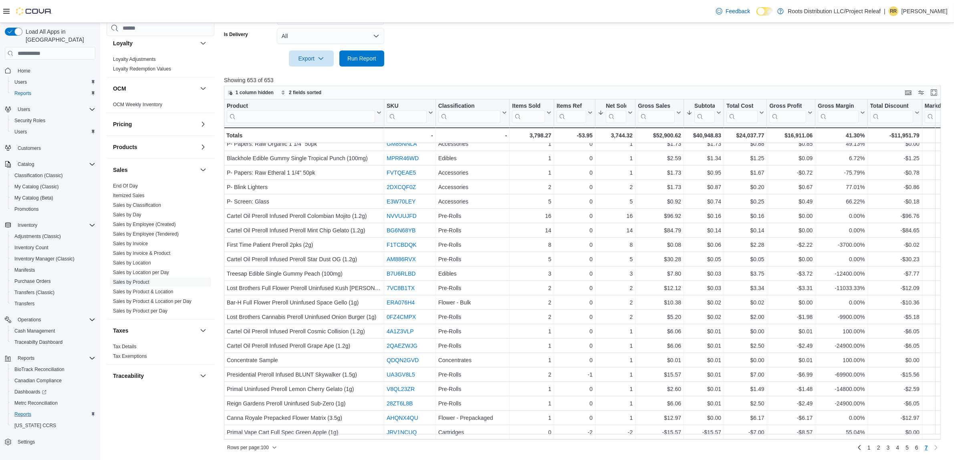
scroll to position [473, 0]
click at [145, 226] on link "Sales by Employee (Created)" at bounding box center [144, 225] width 63 height 6
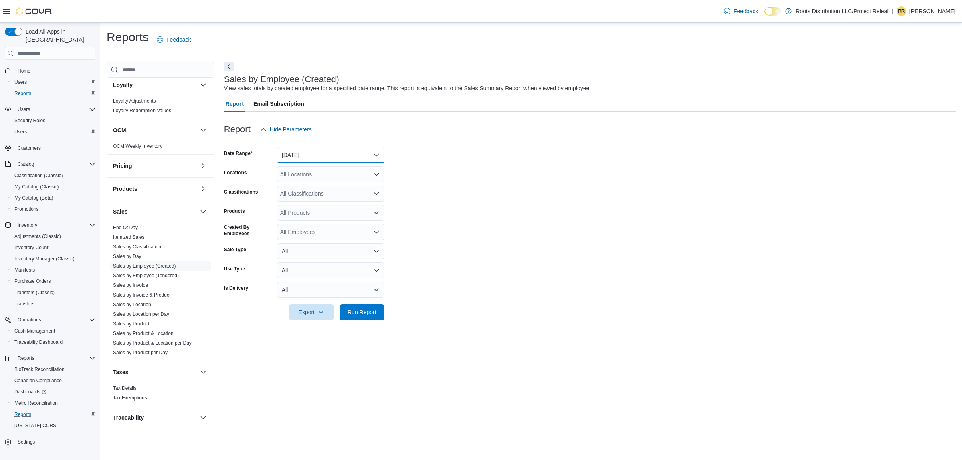
click at [339, 151] on button "[DATE]" at bounding box center [330, 155] width 107 height 16
click at [318, 244] on span "Month To Date" at bounding box center [335, 243] width 91 height 10
click at [379, 211] on icon "Open list of options" at bounding box center [376, 213] width 6 height 6
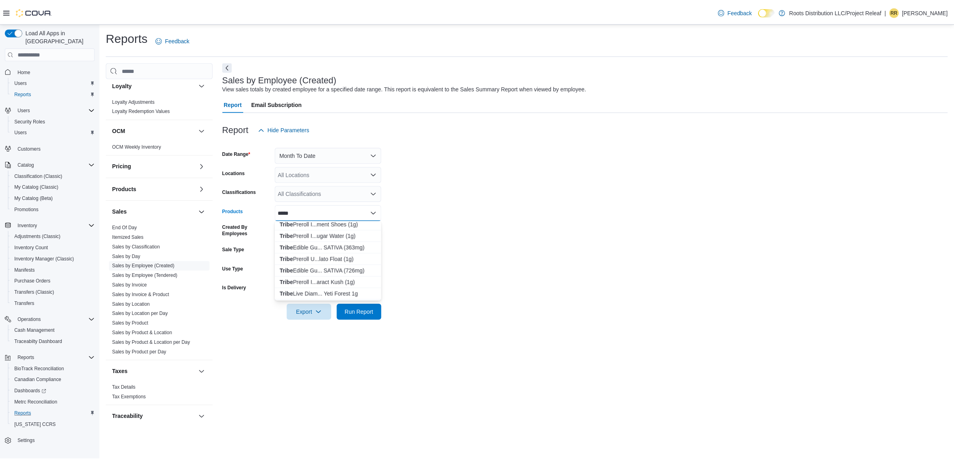
scroll to position [893, 0]
type input "*****"
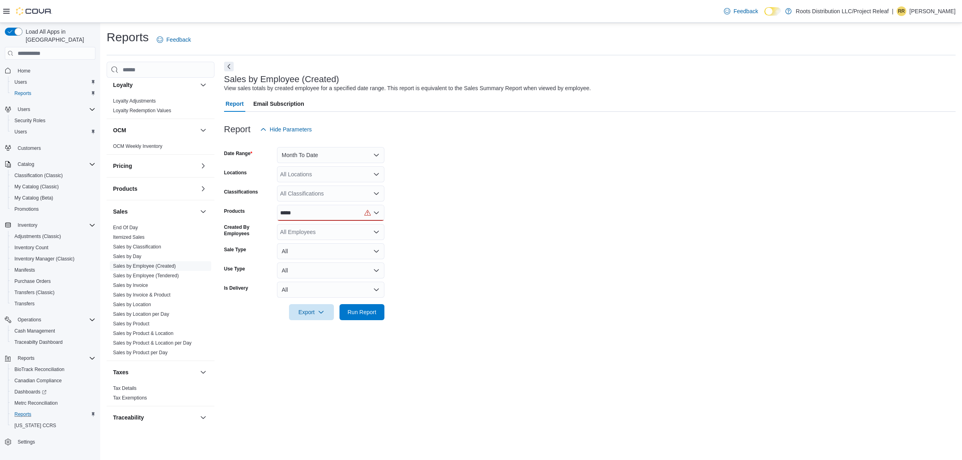
click at [462, 265] on form "Date Range Month To Date Locations All Locations Classifications All Classifica…" at bounding box center [589, 228] width 731 height 183
click at [367, 311] on span "Run Report" at bounding box center [361, 312] width 29 height 8
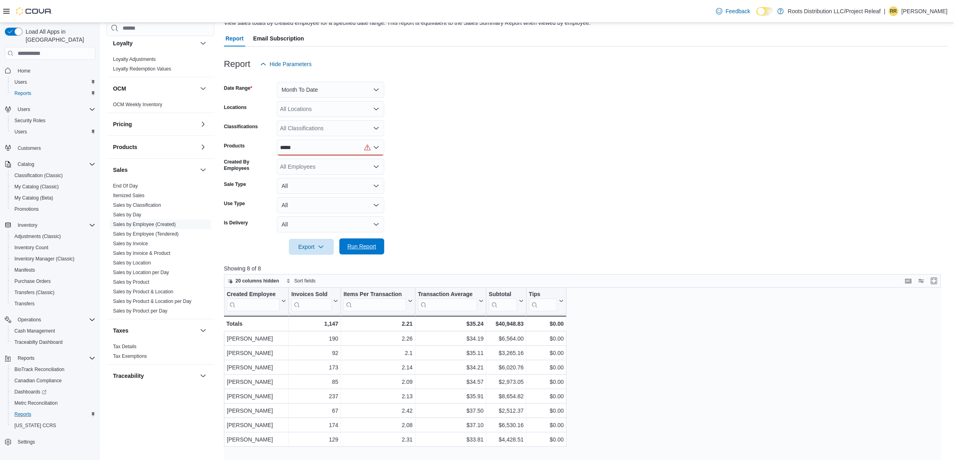
scroll to position [50, 0]
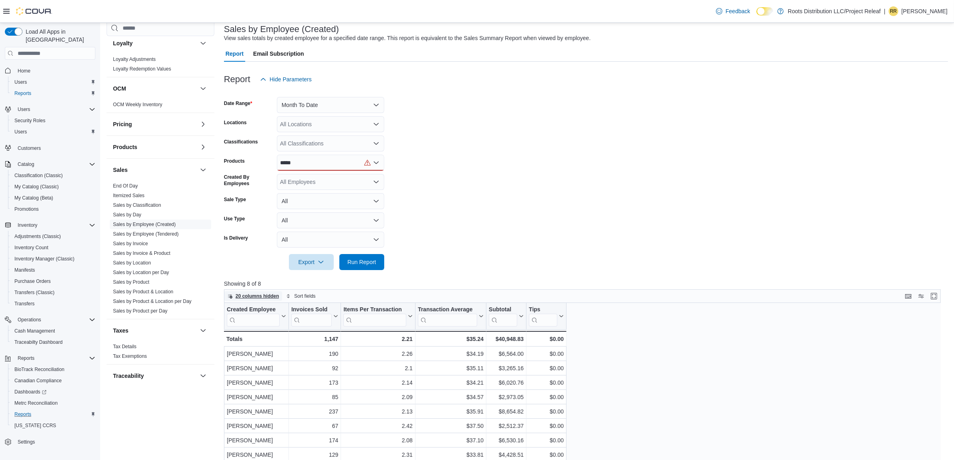
click at [256, 294] on span "20 columns hidden" at bounding box center [258, 296] width 44 height 6
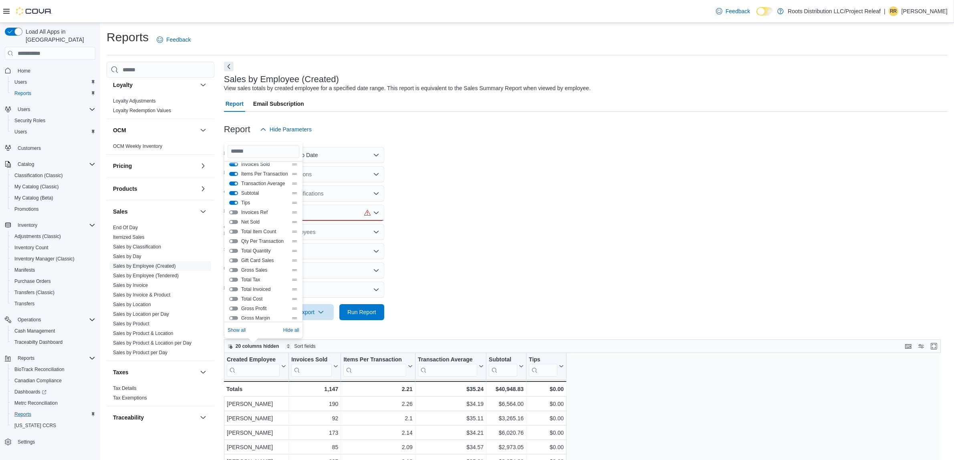
scroll to position [0, 0]
click at [462, 280] on form "Date Range Month To Date Locations All Locations Classifications All Classifica…" at bounding box center [586, 228] width 724 height 183
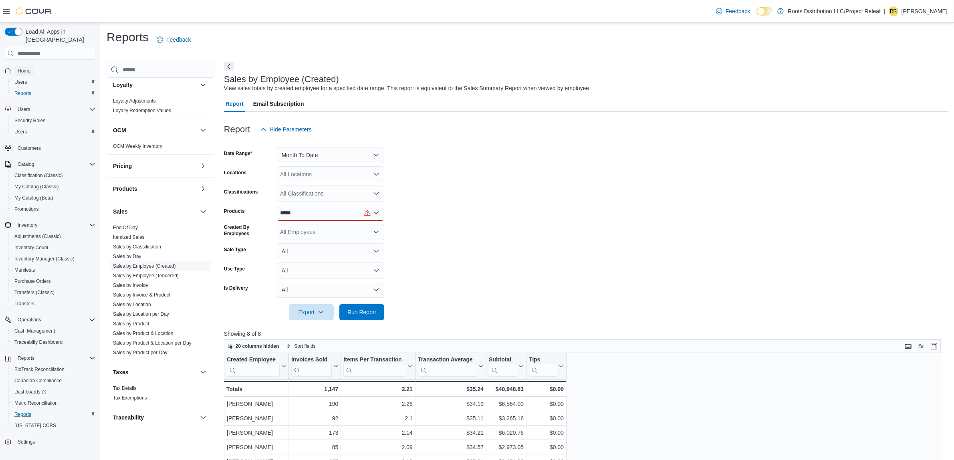
click at [17, 66] on link "Home" at bounding box center [23, 71] width 19 height 10
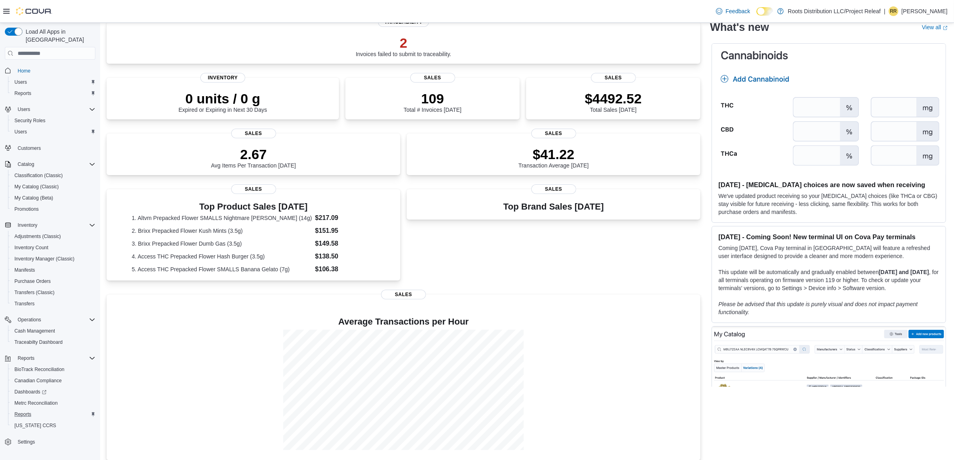
scroll to position [73, 0]
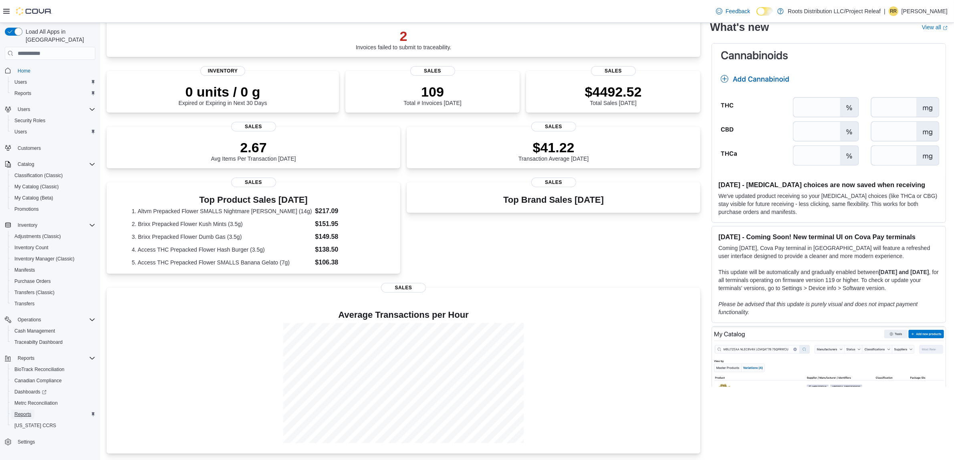
click at [30, 411] on span "Reports" at bounding box center [22, 414] width 17 height 6
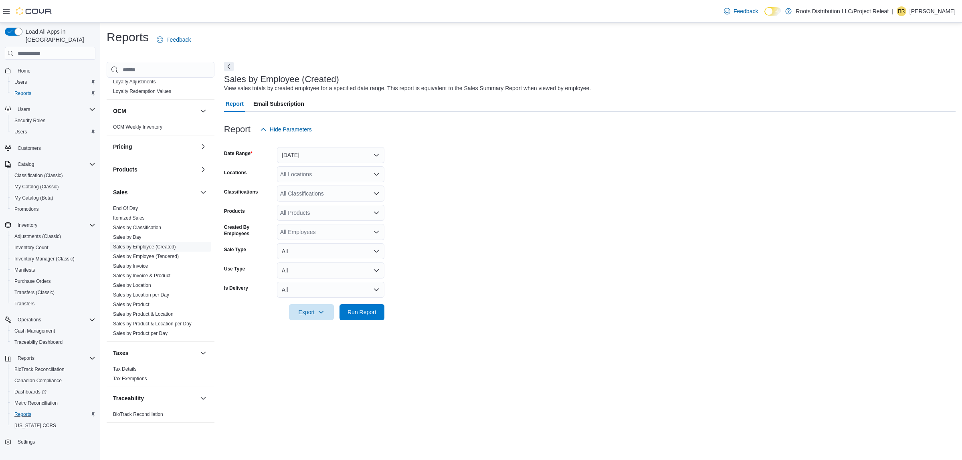
scroll to position [429, 0]
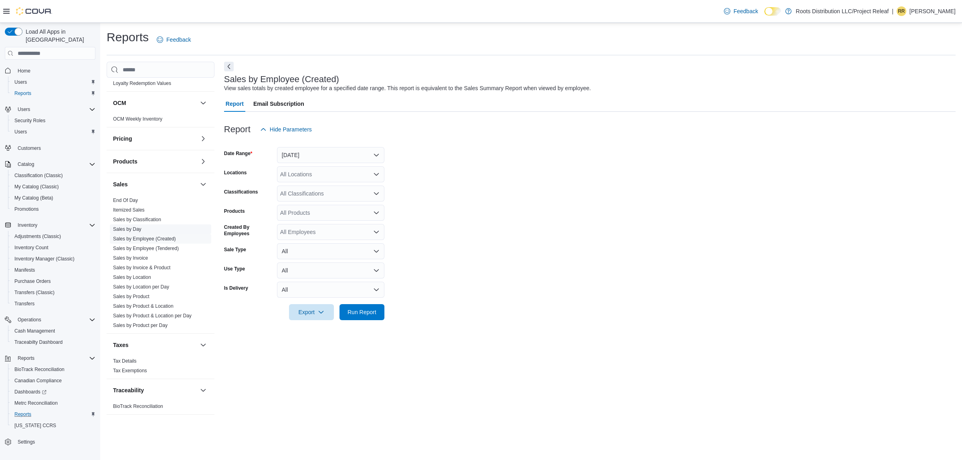
click at [129, 228] on link "Sales by Day" at bounding box center [127, 229] width 28 height 6
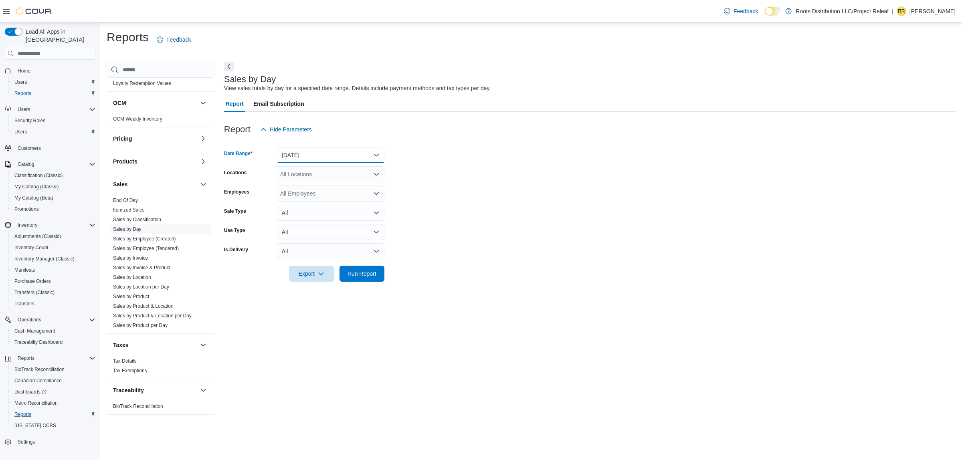
click at [315, 151] on button "[DATE]" at bounding box center [330, 155] width 107 height 16
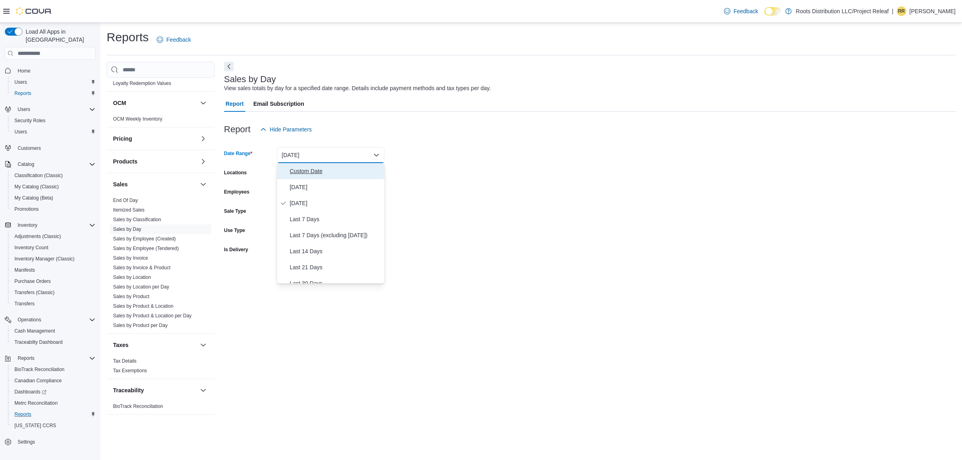
click at [301, 169] on span "Custom Date" at bounding box center [335, 171] width 91 height 10
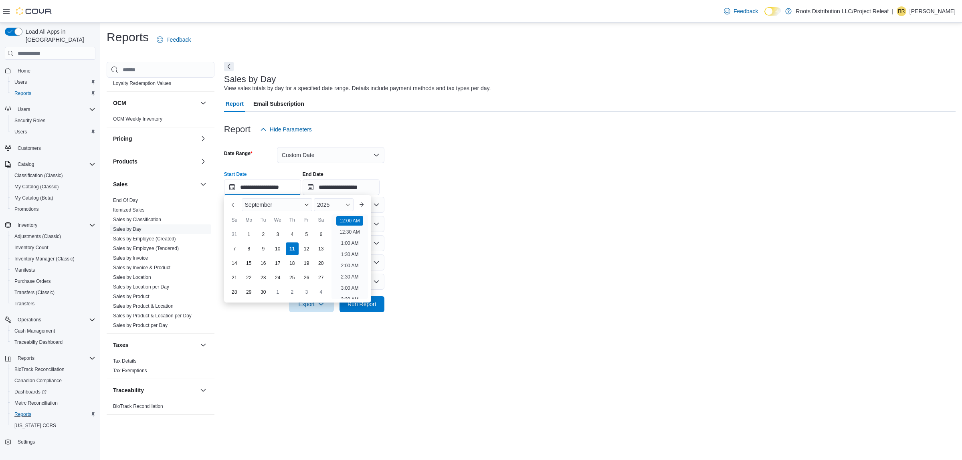
click at [258, 186] on input "**********" at bounding box center [262, 187] width 77 height 16
click at [340, 255] on li "10:00 PM" at bounding box center [349, 260] width 27 height 10
type input "**********"
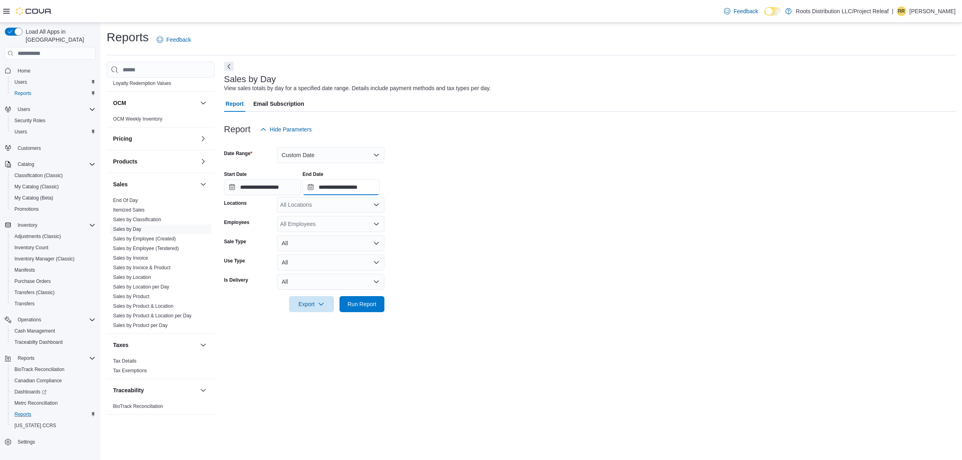
click at [355, 184] on input "**********" at bounding box center [341, 187] width 77 height 16
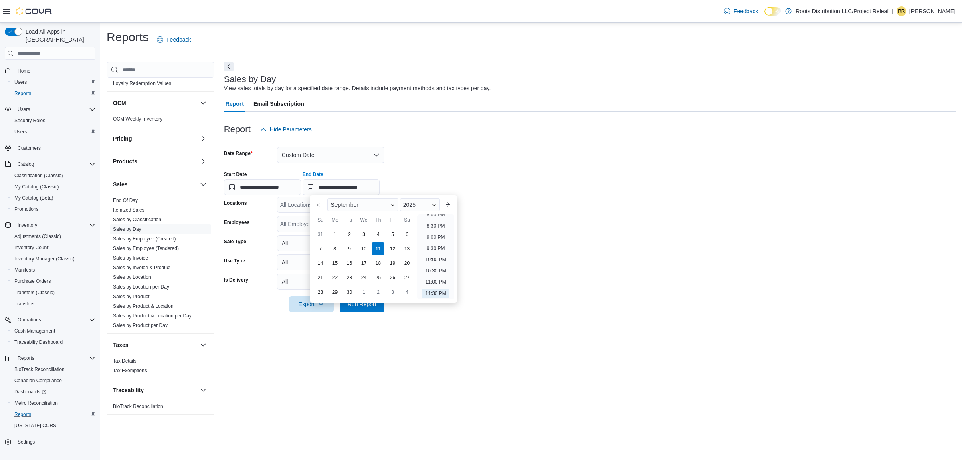
click at [431, 278] on li "11:00 PM" at bounding box center [435, 282] width 27 height 10
type input "**********"
click at [353, 303] on span "Run Report" at bounding box center [361, 304] width 29 height 8
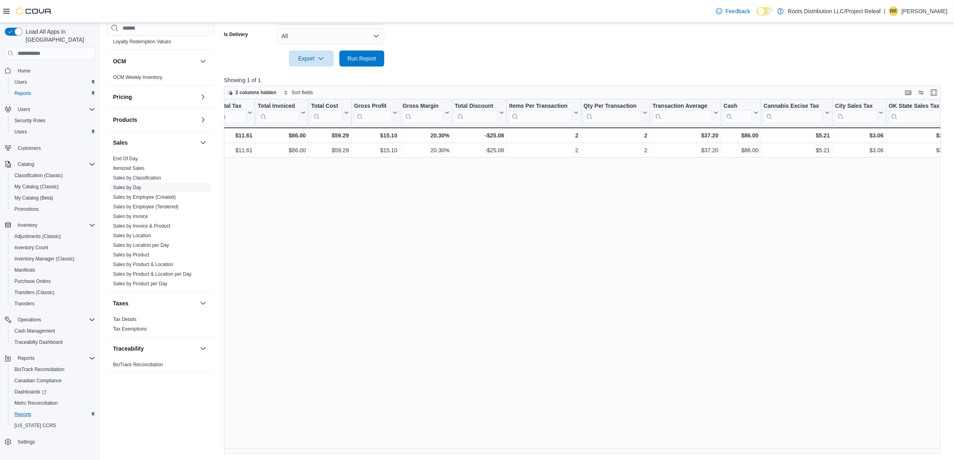
scroll to position [0, 343]
